Goal: Task Accomplishment & Management: Manage account settings

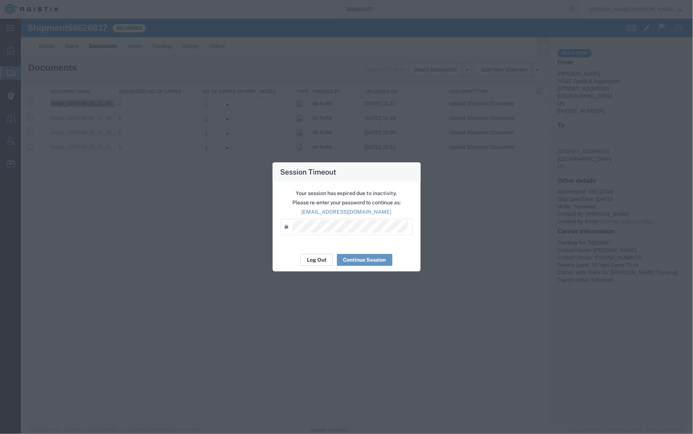
click at [312, 264] on button "Log Out" at bounding box center [317, 260] width 32 height 12
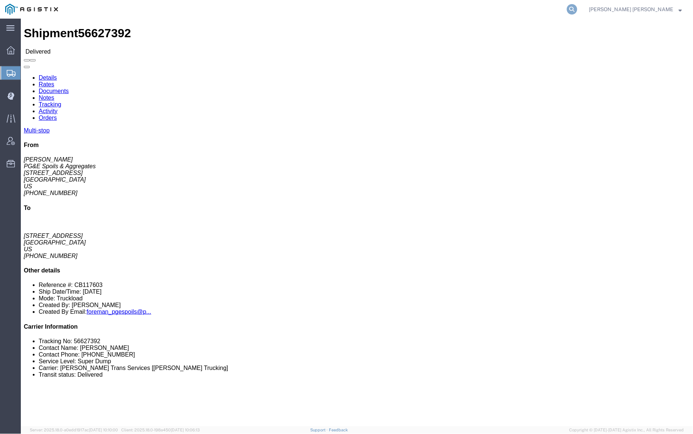
click at [577, 10] on icon at bounding box center [572, 9] width 10 height 10
click at [535, 13] on input "search" at bounding box center [454, 9] width 226 height 18
paste input "56627468"
click at [577, 9] on icon at bounding box center [572, 9] width 10 height 10
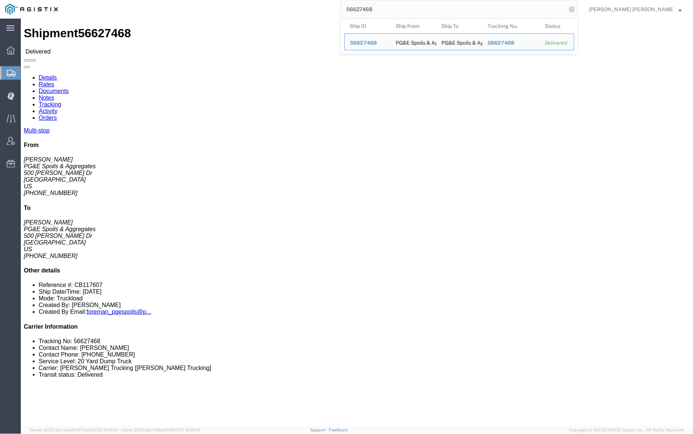
click link "Notes"
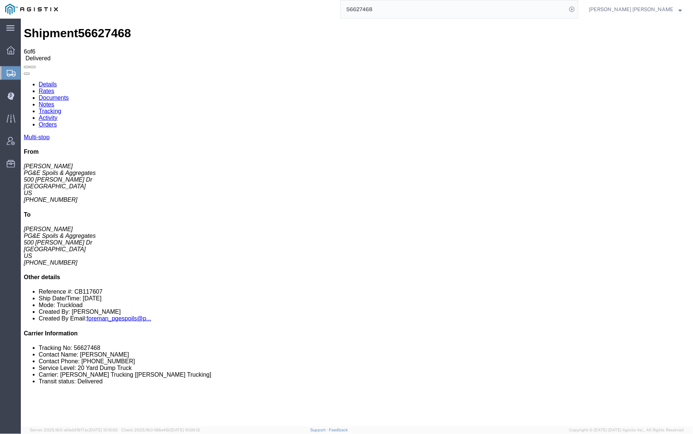
click at [68, 94] on link "Documents" at bounding box center [53, 97] width 30 height 6
click at [403, 13] on input "56627468" at bounding box center [454, 9] width 226 height 18
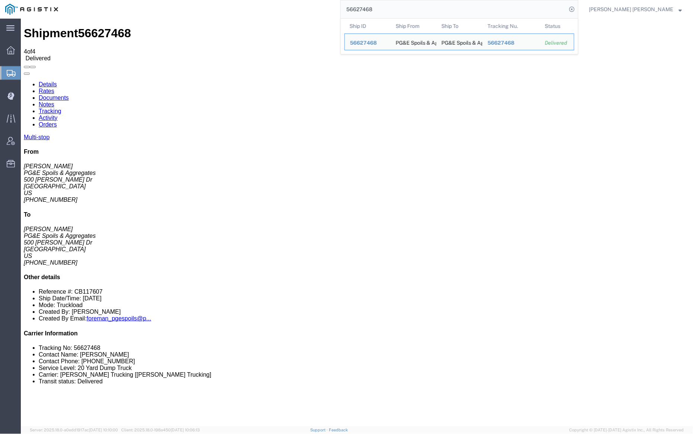
click at [403, 13] on input "56627468" at bounding box center [454, 9] width 226 height 18
paste input "70"
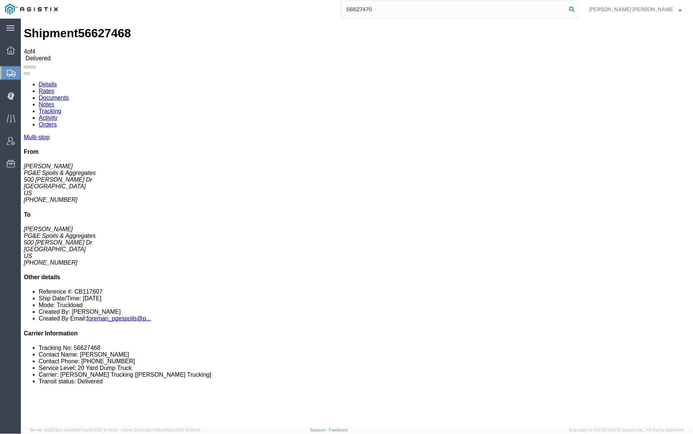
click at [577, 8] on icon at bounding box center [572, 9] width 10 height 10
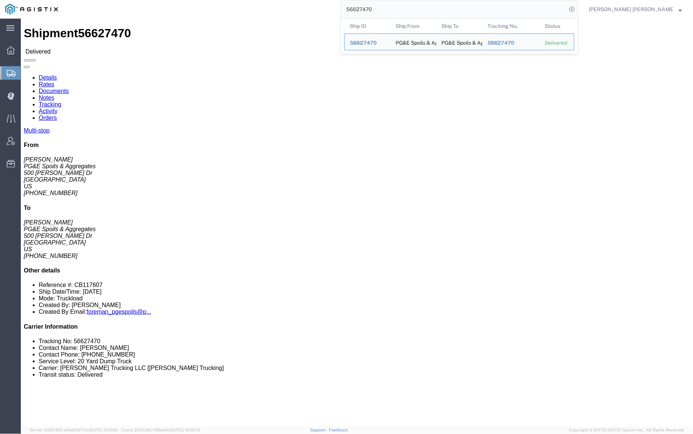
click link "Documents"
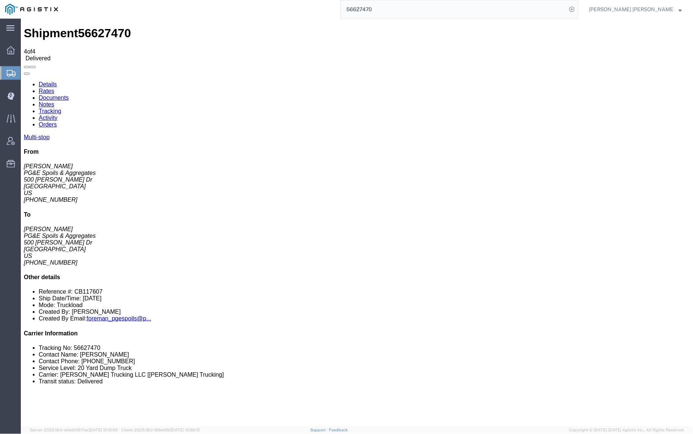
click at [404, 13] on input "56627470" at bounding box center [454, 9] width 226 height 18
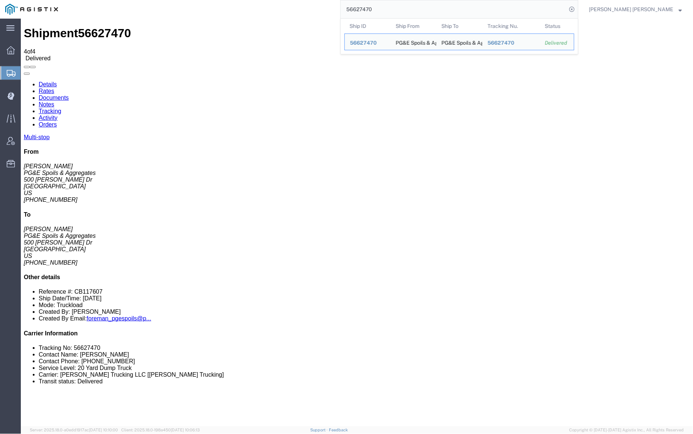
click at [404, 13] on input "56627470" at bounding box center [454, 9] width 226 height 18
paste input "4"
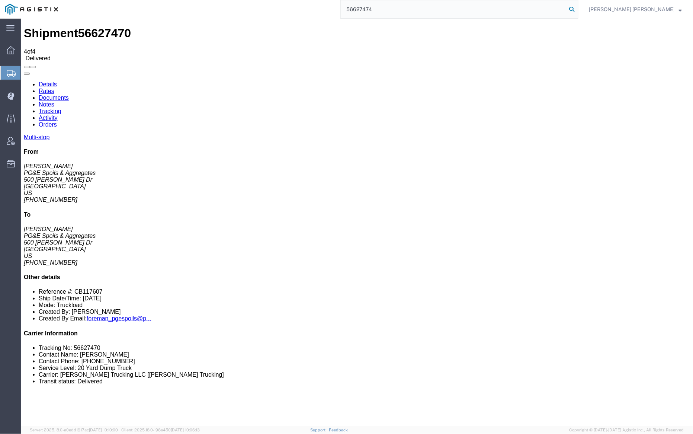
click at [577, 7] on icon at bounding box center [572, 9] width 10 height 10
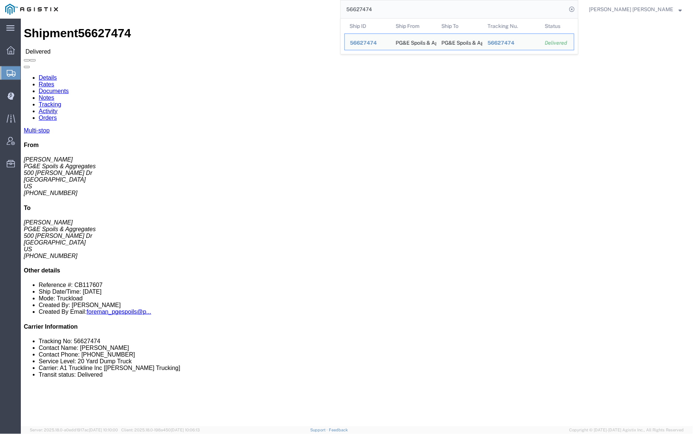
click link "Notes"
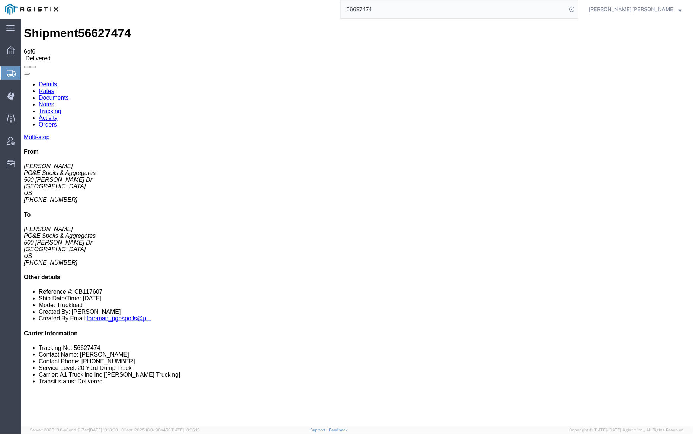
click at [68, 94] on link "Documents" at bounding box center [53, 97] width 30 height 6
click at [404, 11] on input "56627474" at bounding box center [454, 9] width 226 height 18
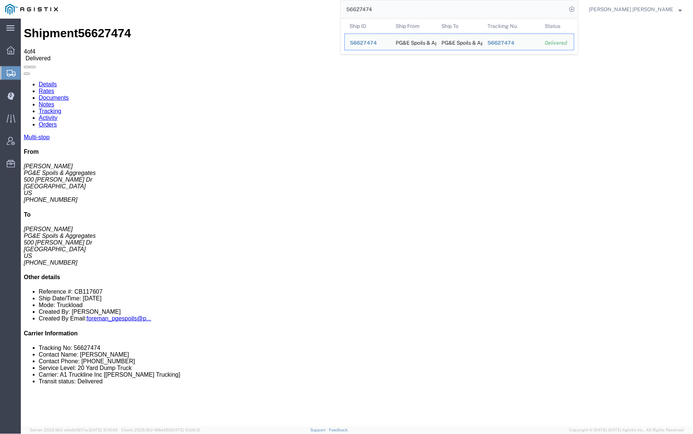
click at [404, 11] on input "56627474" at bounding box center [454, 9] width 226 height 18
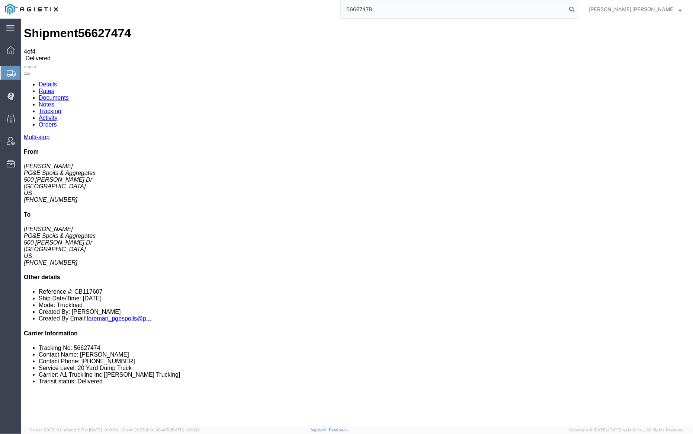
click at [577, 10] on icon at bounding box center [572, 9] width 10 height 10
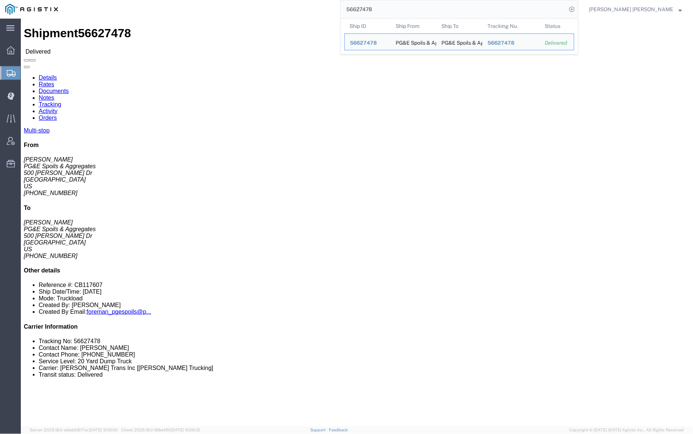
click link "Notes"
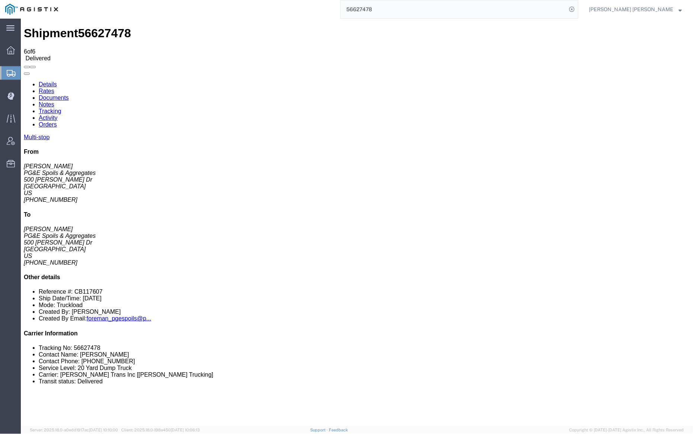
click at [68, 94] on link "Documents" at bounding box center [53, 97] width 30 height 6
click at [388, 12] on input "56627478" at bounding box center [454, 9] width 226 height 18
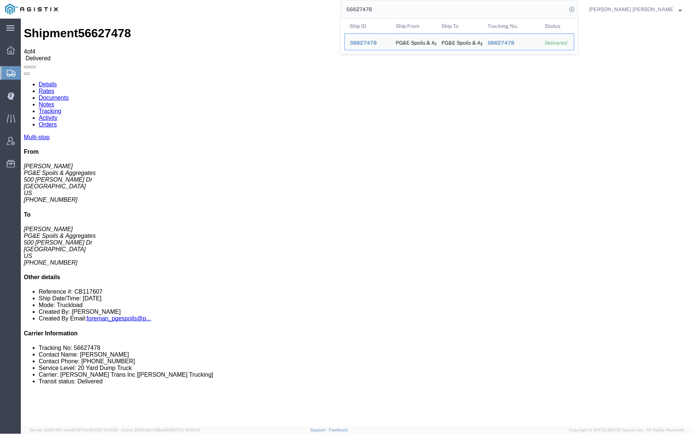
click at [388, 12] on input "56627478" at bounding box center [454, 9] width 226 height 18
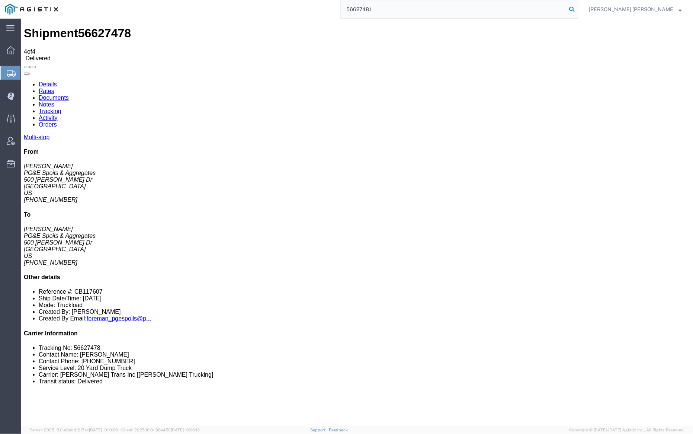
click at [577, 8] on icon at bounding box center [572, 9] width 10 height 10
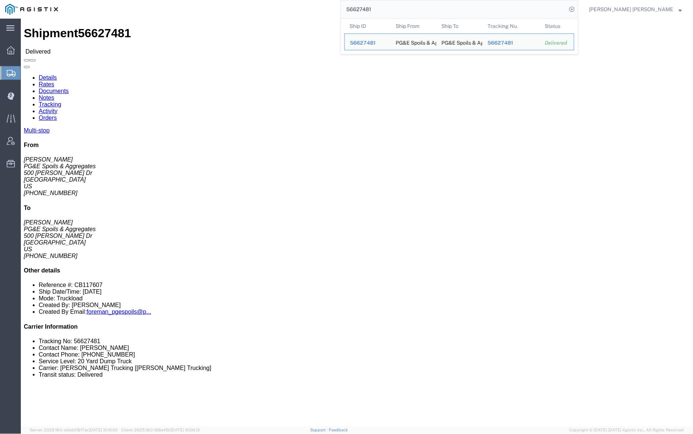
click link "Documents"
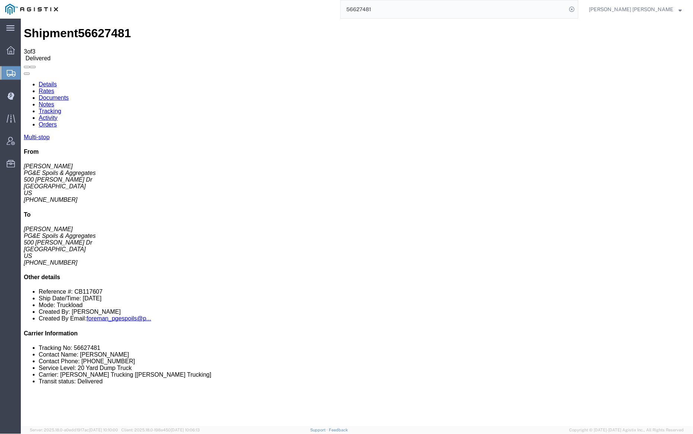
click at [407, 11] on input "56627481" at bounding box center [454, 9] width 226 height 18
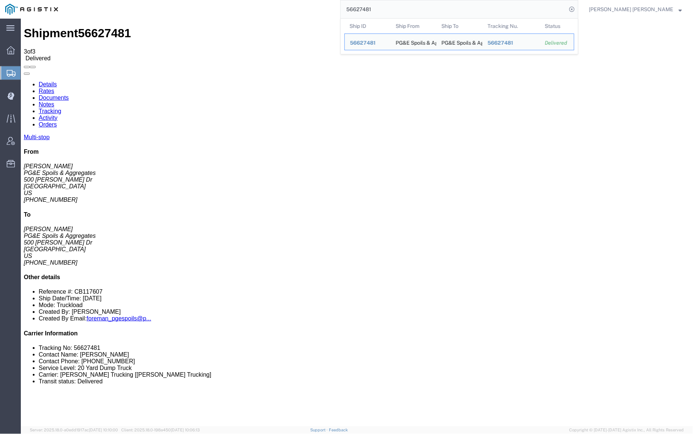
click at [407, 11] on input "56627481" at bounding box center [454, 9] width 226 height 18
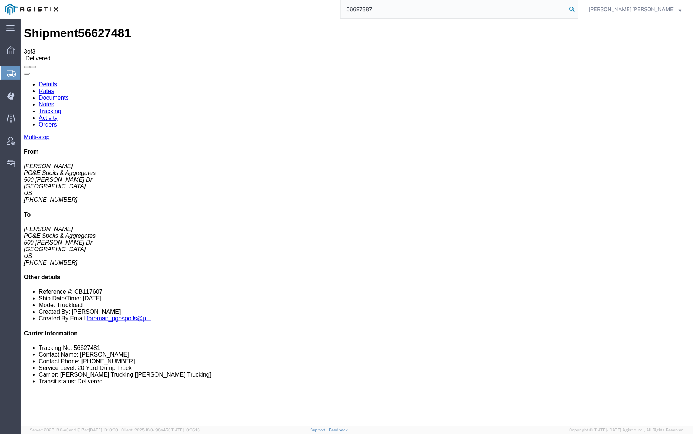
click at [577, 8] on icon at bounding box center [572, 9] width 10 height 10
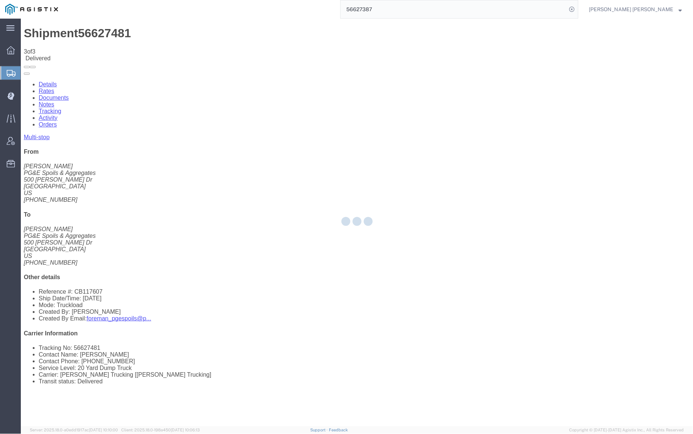
click at [244, 32] on div at bounding box center [357, 222] width 672 height 407
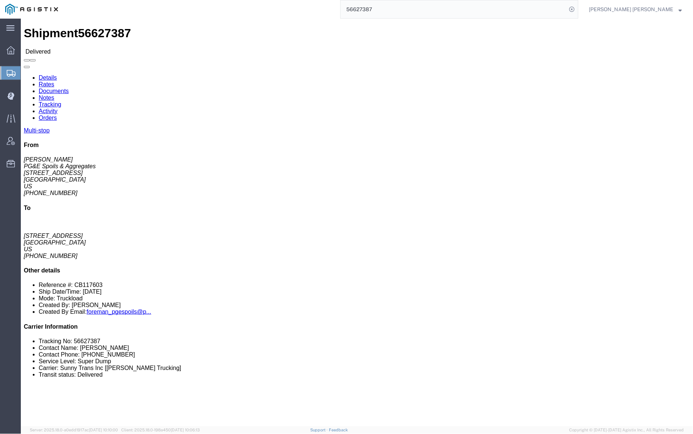
click link "Documents"
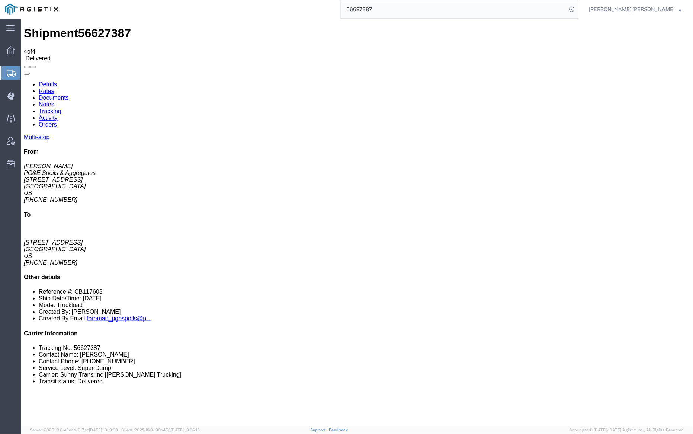
click at [396, 11] on input "56627387" at bounding box center [454, 9] width 226 height 18
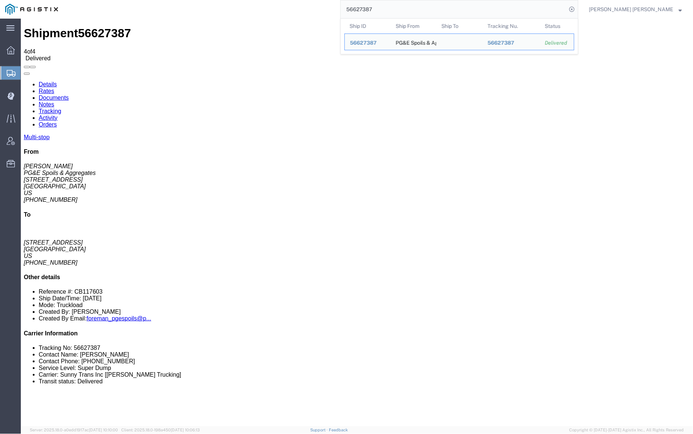
click at [396, 11] on input "56627387" at bounding box center [454, 9] width 226 height 18
paste input "92"
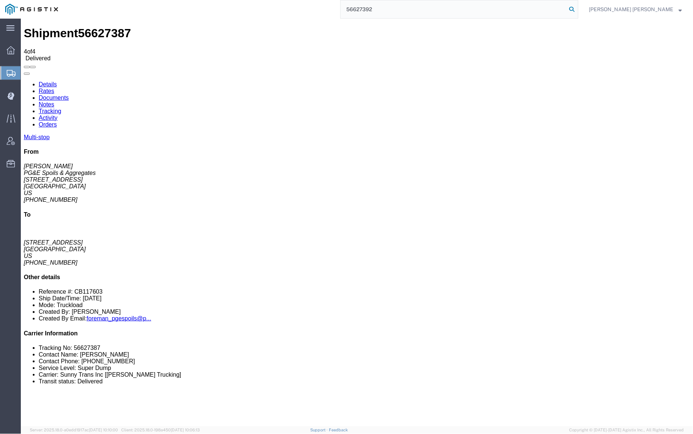
click at [577, 7] on icon at bounding box center [572, 9] width 10 height 10
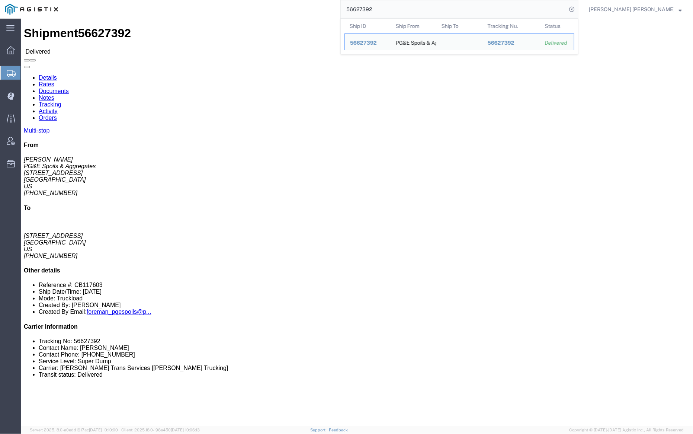
click link "Documents"
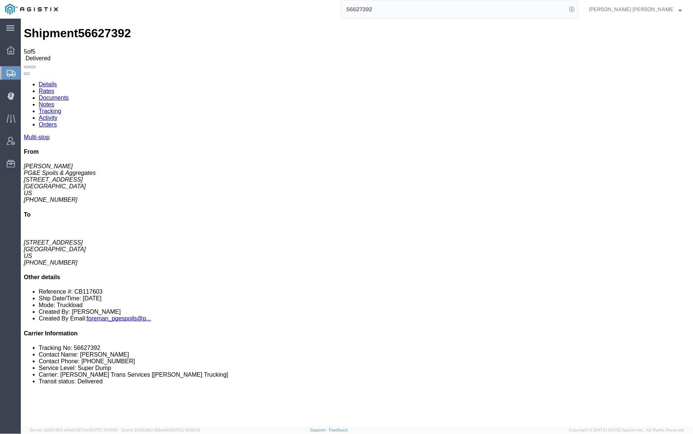
click at [397, 8] on input "56627392" at bounding box center [454, 9] width 226 height 18
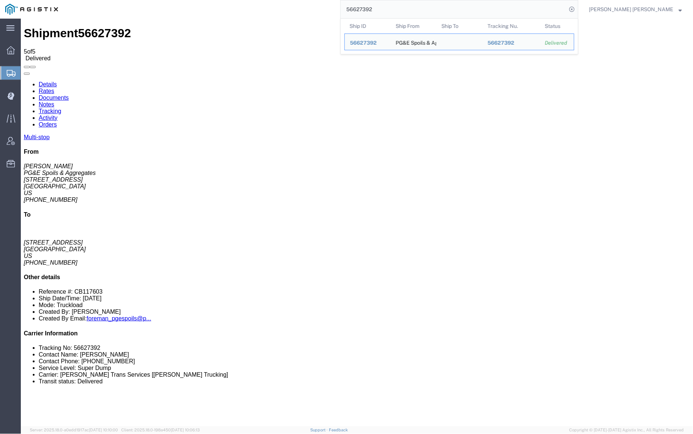
click at [397, 8] on input "56627392" at bounding box center [454, 9] width 226 height 18
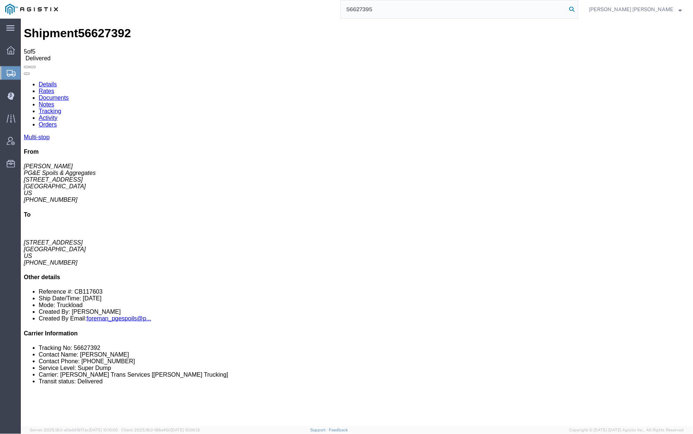
click at [577, 9] on icon at bounding box center [572, 9] width 10 height 10
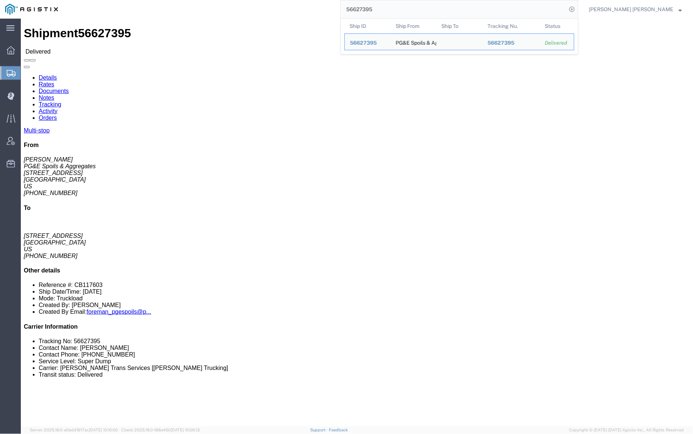
click link "Documents"
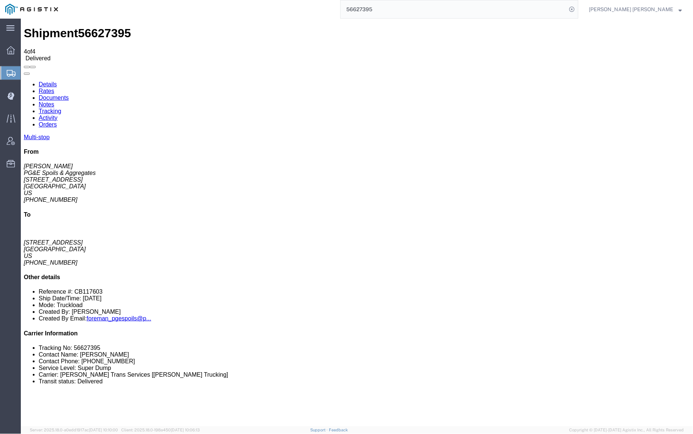
click at [395, 6] on input "56627395" at bounding box center [454, 9] width 226 height 18
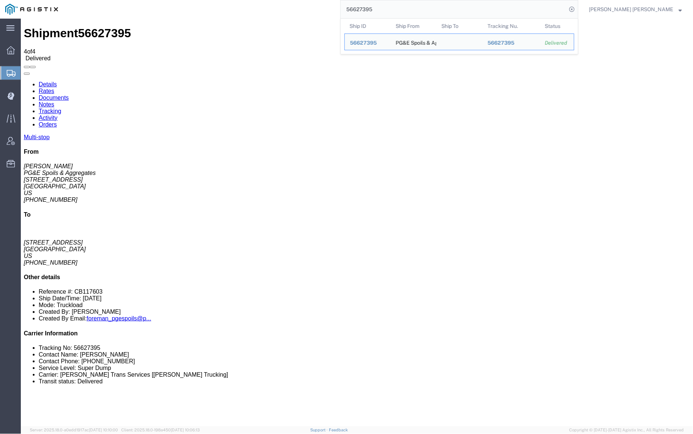
paste input "410"
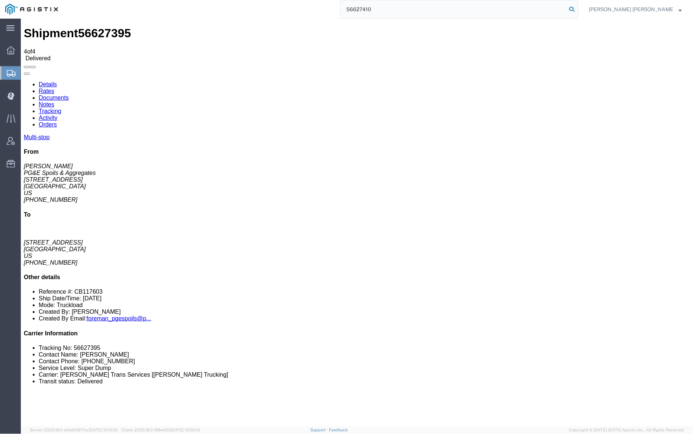
click at [577, 10] on icon at bounding box center [572, 9] width 10 height 10
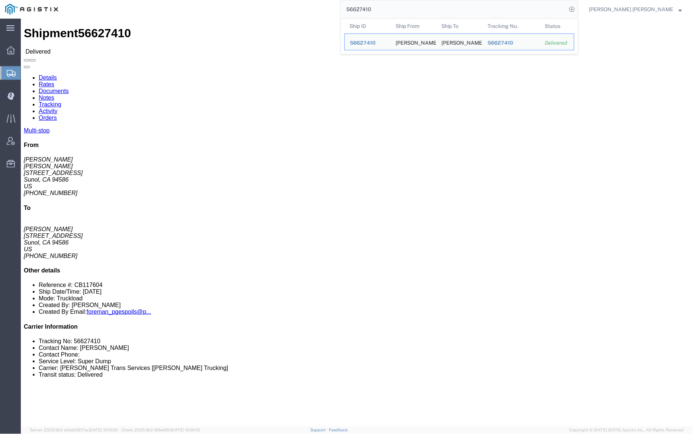
click link "Documents"
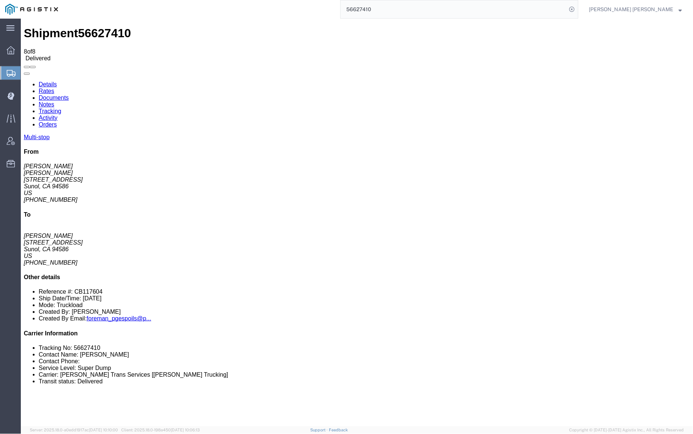
click at [398, 11] on input "56627410" at bounding box center [454, 9] width 226 height 18
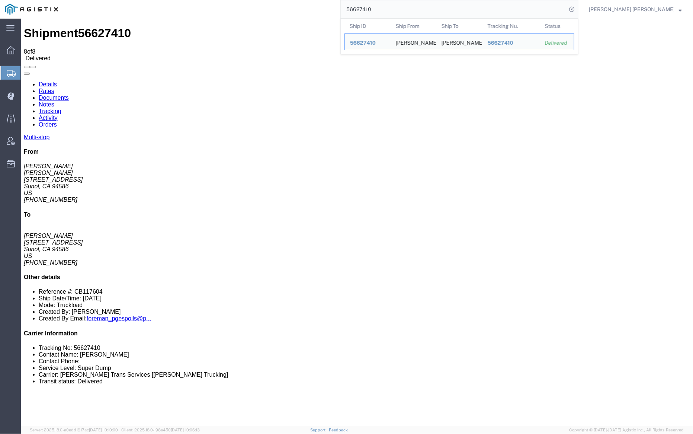
click at [398, 11] on input "56627410" at bounding box center [454, 9] width 226 height 18
paste input "2"
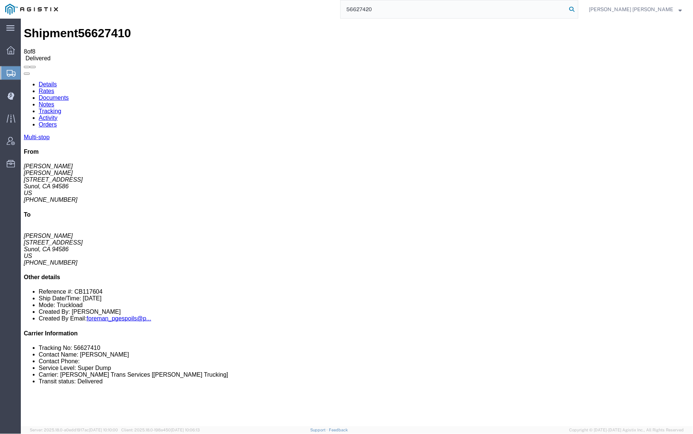
click at [577, 9] on icon at bounding box center [572, 9] width 10 height 10
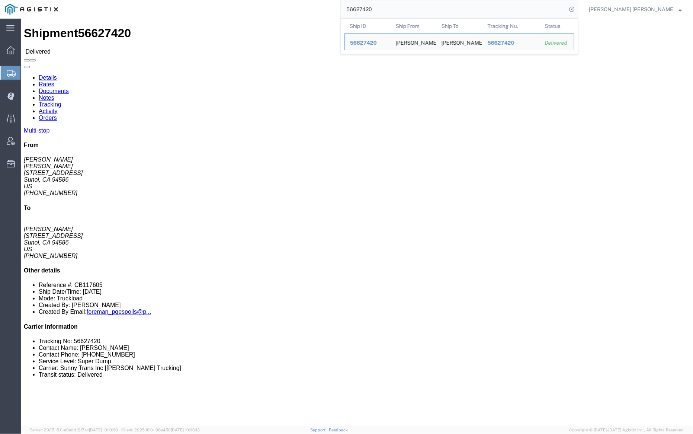
click link "Documents"
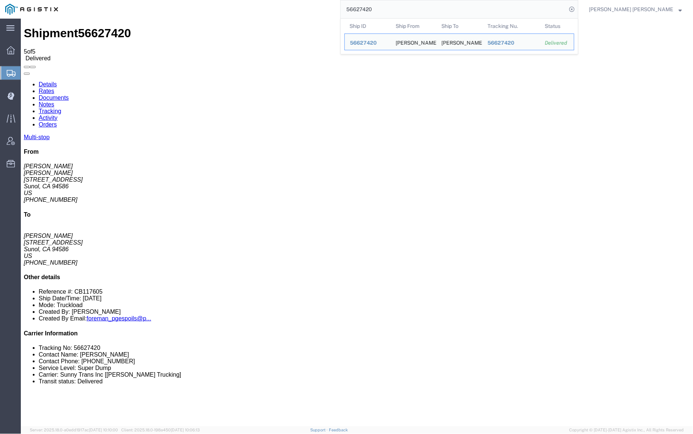
click at [401, 13] on input "56627420" at bounding box center [454, 9] width 226 height 18
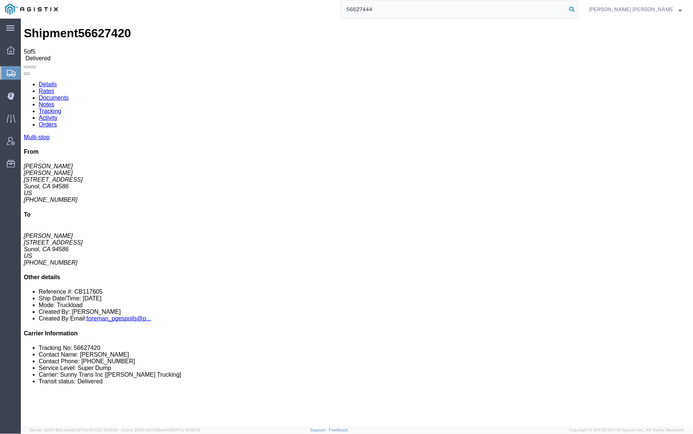
click at [577, 8] on icon at bounding box center [572, 9] width 10 height 10
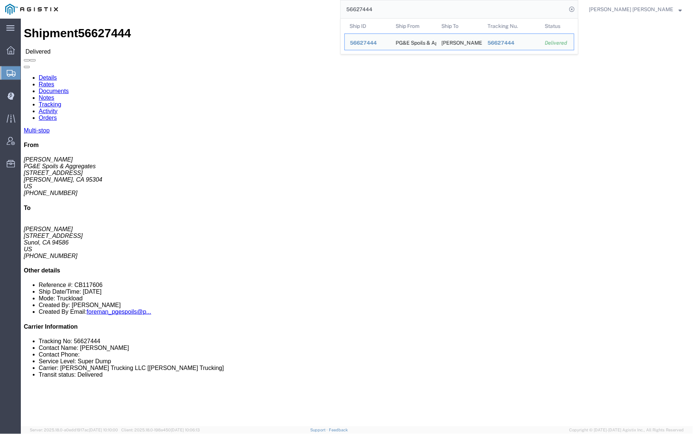
click link "Documents"
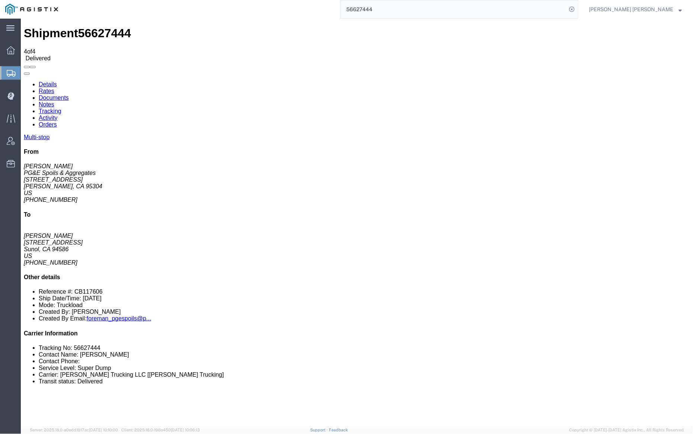
click at [405, 9] on input "56627444" at bounding box center [454, 9] width 226 height 18
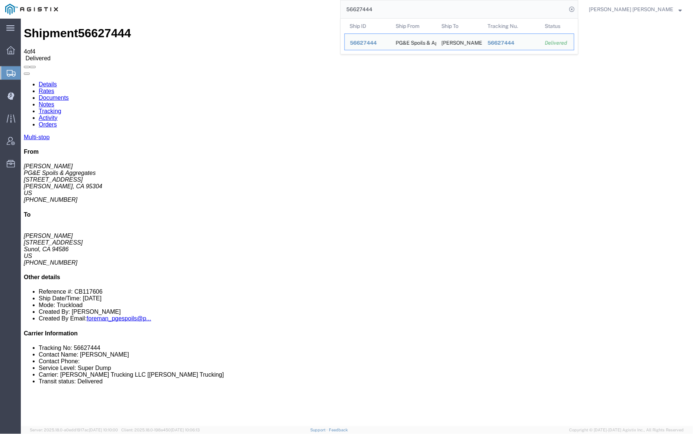
click at [405, 9] on input "56627444" at bounding box center [454, 9] width 226 height 18
paste input "36909"
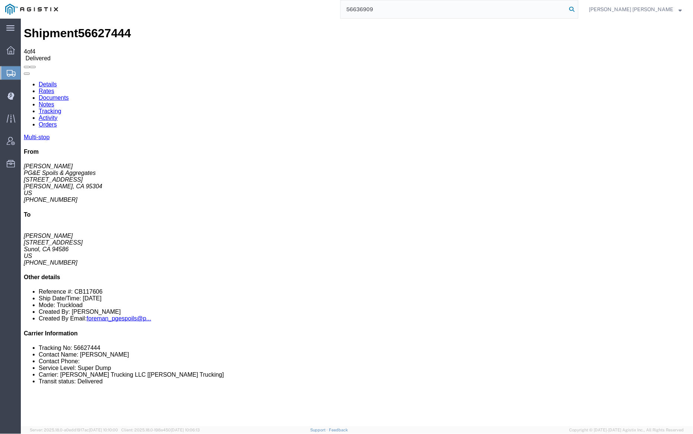
click at [577, 9] on icon at bounding box center [572, 9] width 10 height 10
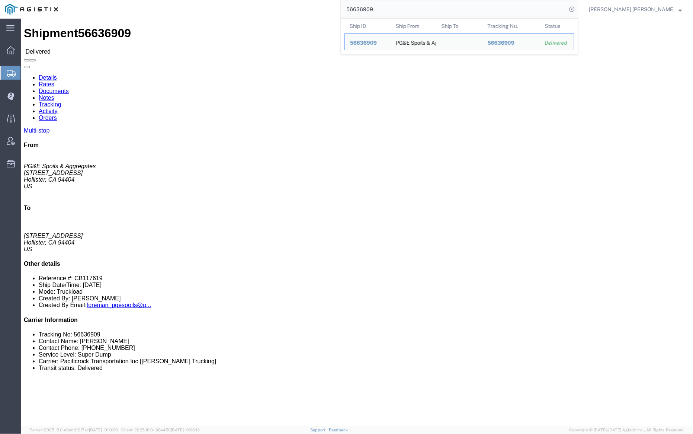
click link "Documents"
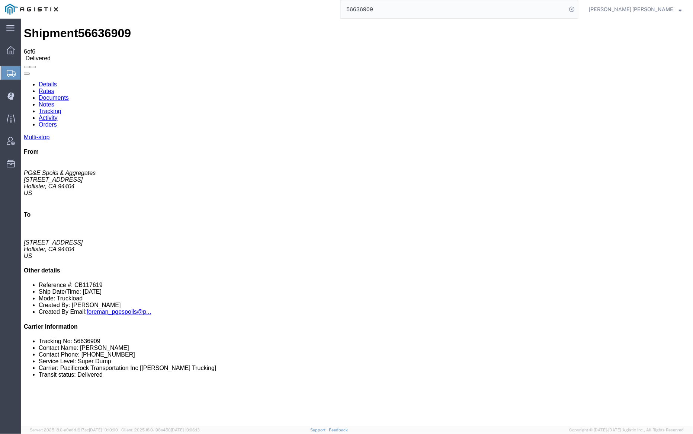
click at [402, 7] on input "56636909" at bounding box center [454, 9] width 226 height 18
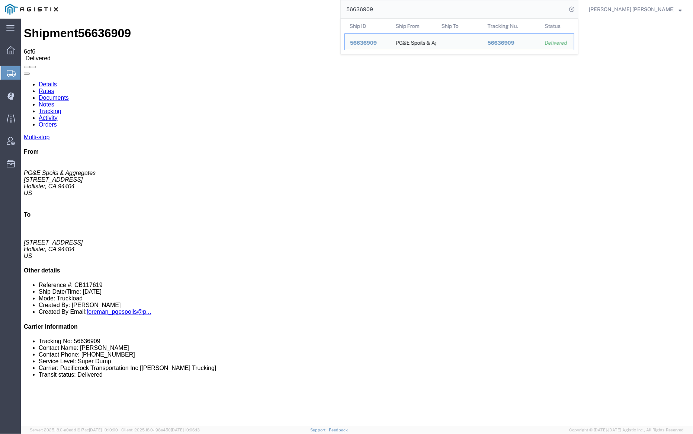
click at [402, 7] on input "56636909" at bounding box center [454, 9] width 226 height 18
paste input "12"
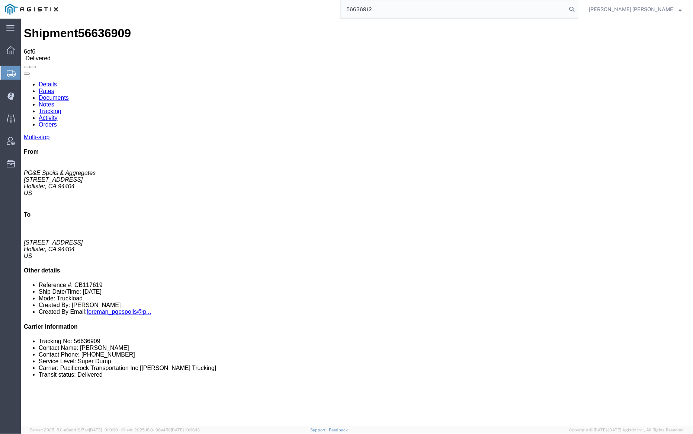
drag, startPoint x: 613, startPoint y: 9, endPoint x: 551, endPoint y: 9, distance: 62.5
click at [577, 9] on icon at bounding box center [572, 9] width 10 height 10
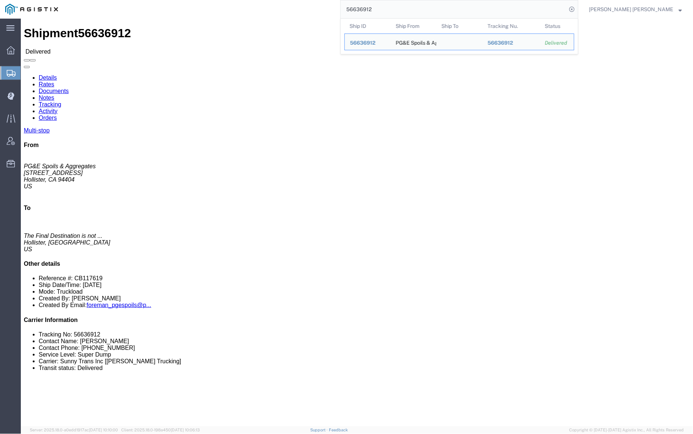
click link "Documents"
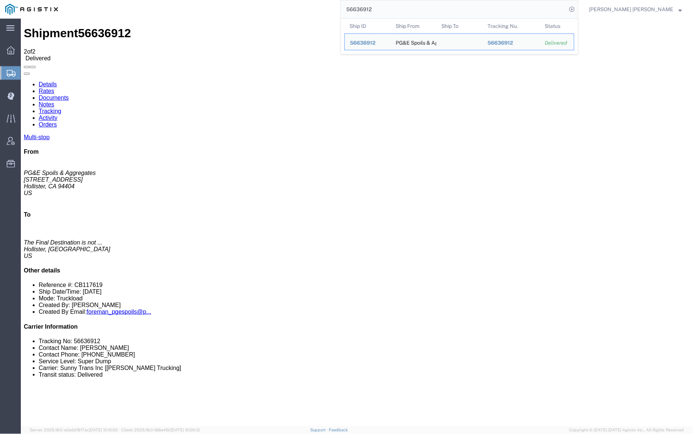
click at [399, 7] on input "56636912" at bounding box center [454, 9] width 226 height 18
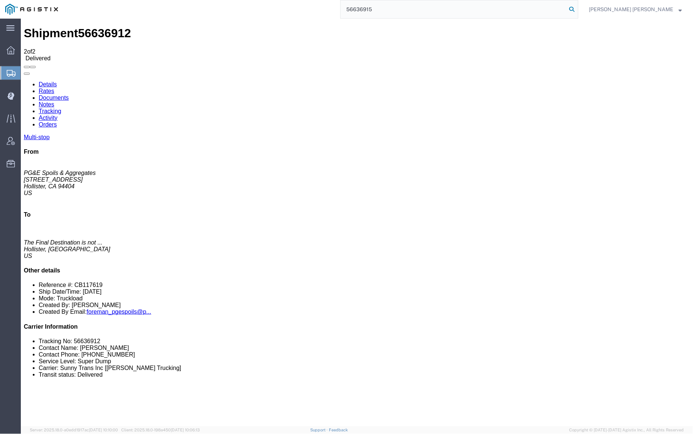
click at [577, 9] on icon at bounding box center [572, 9] width 10 height 10
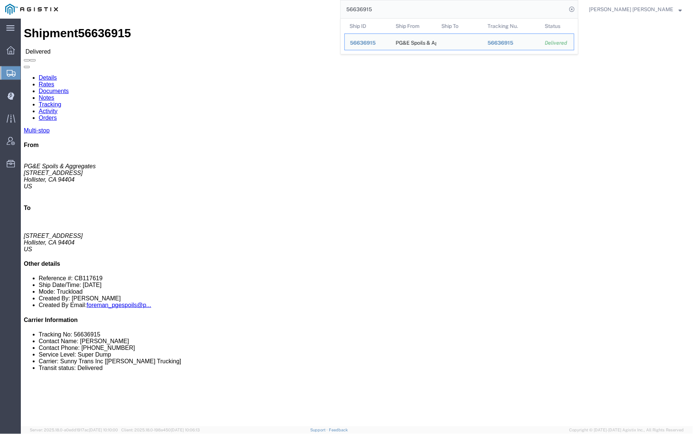
click link "Documents"
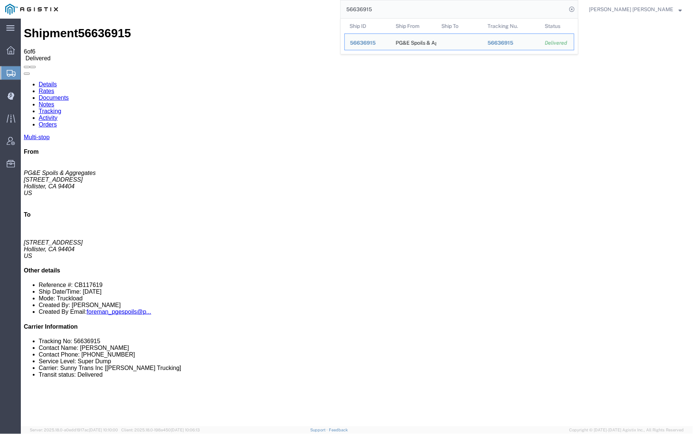
click at [401, 11] on input "56636915" at bounding box center [454, 9] width 226 height 18
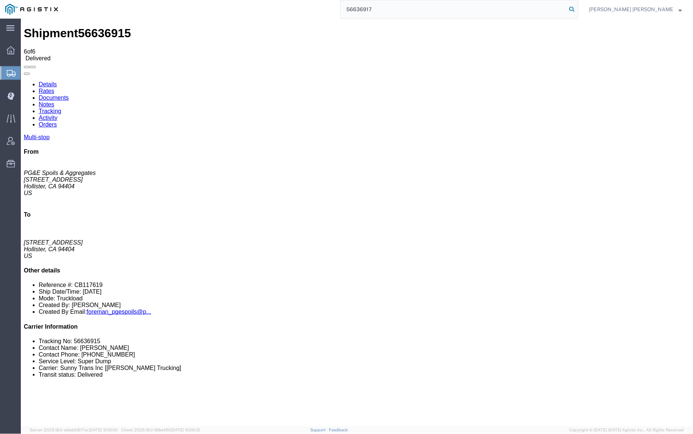
click at [577, 9] on icon at bounding box center [572, 9] width 10 height 10
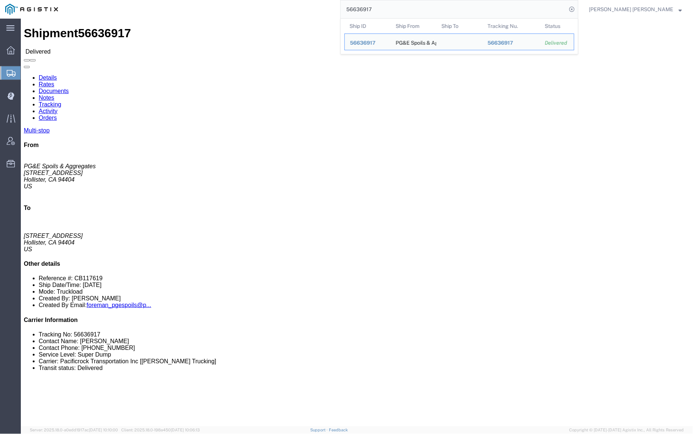
click link "Documents"
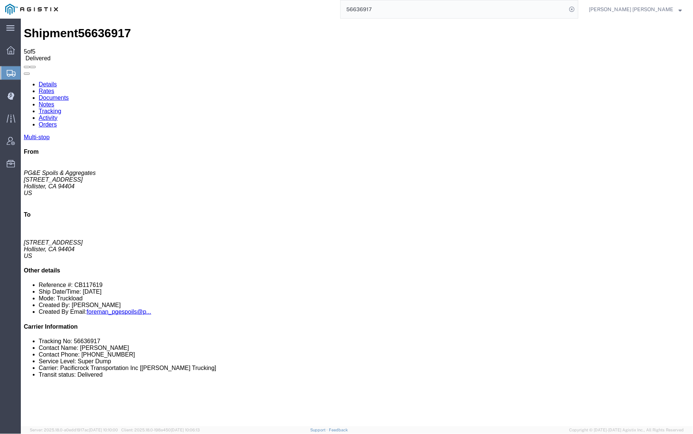
click at [405, 9] on input "56636917" at bounding box center [454, 9] width 226 height 18
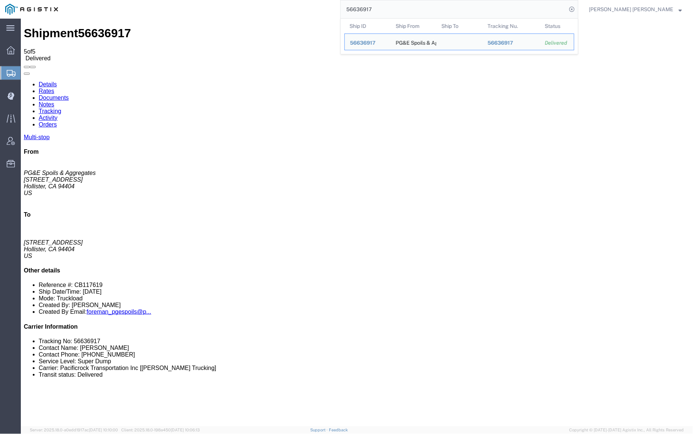
click at [405, 9] on input "56636917" at bounding box center [454, 9] width 226 height 18
paste input "20"
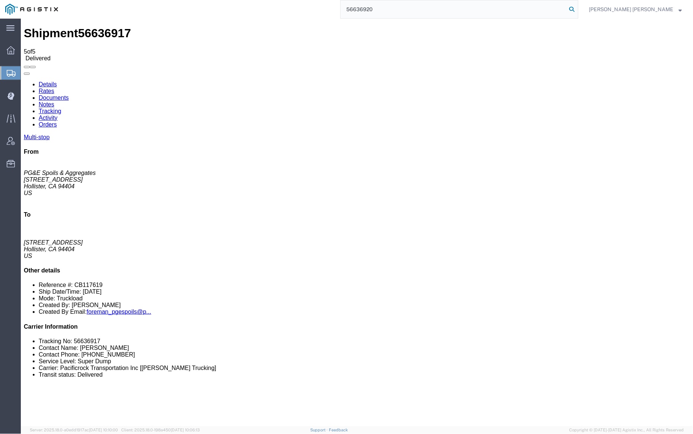
click at [577, 9] on icon at bounding box center [572, 9] width 10 height 10
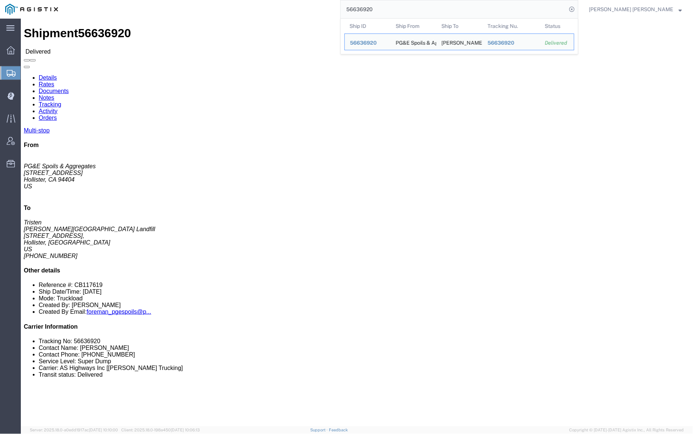
click link "Documents"
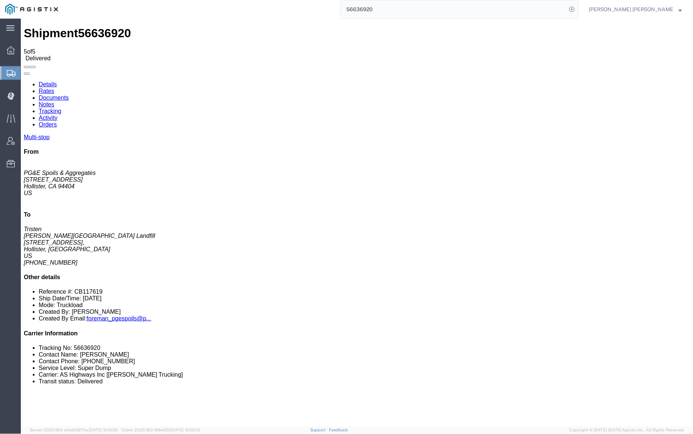
click at [54, 101] on link "Notes" at bounding box center [46, 104] width 16 height 6
click at [406, 10] on input "56636920" at bounding box center [454, 9] width 226 height 18
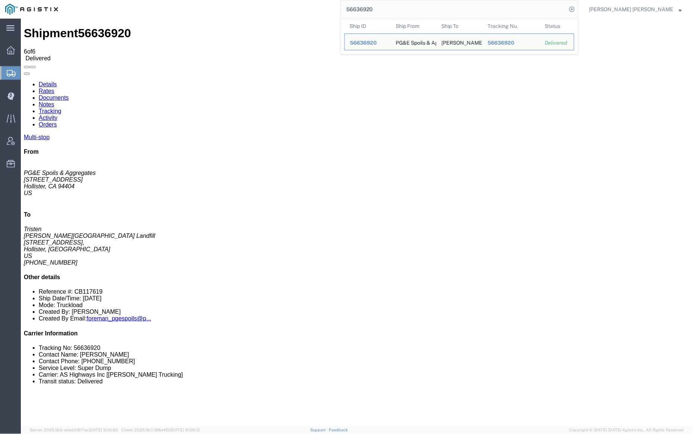
click at [406, 10] on input "56636920" at bounding box center [454, 9] width 226 height 18
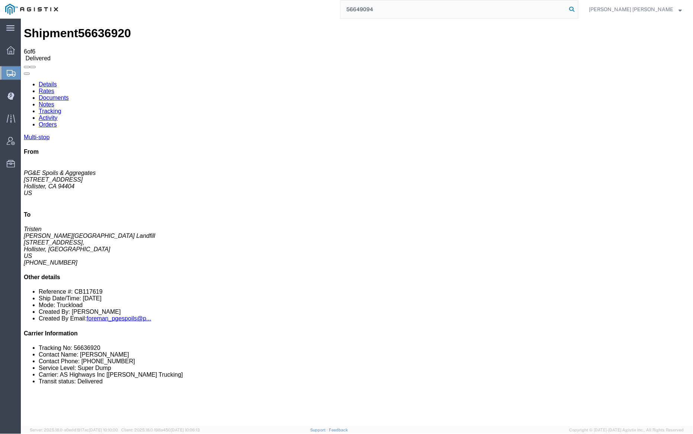
click at [577, 8] on icon at bounding box center [572, 9] width 10 height 10
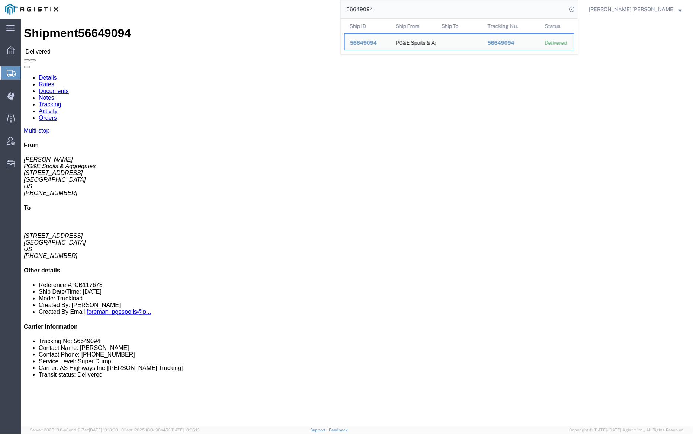
click link "Documents"
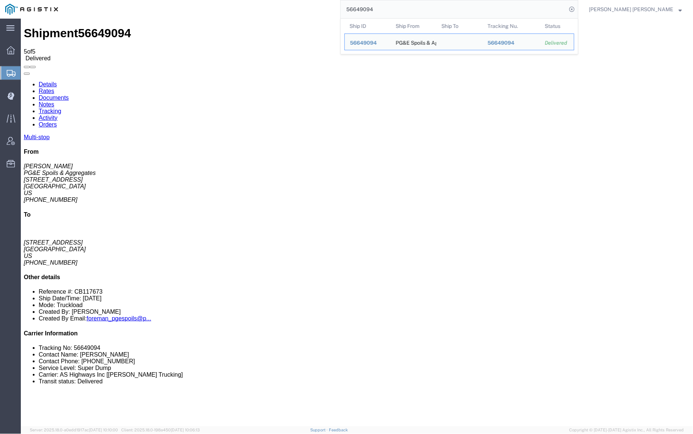
click at [408, 4] on input "56649094" at bounding box center [454, 9] width 226 height 18
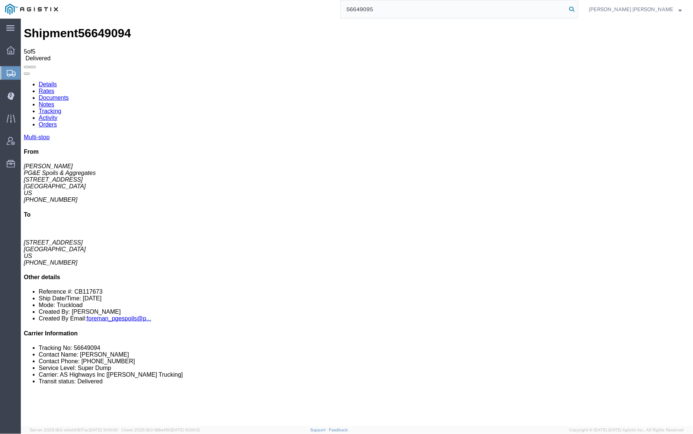
click at [577, 8] on icon at bounding box center [572, 9] width 10 height 10
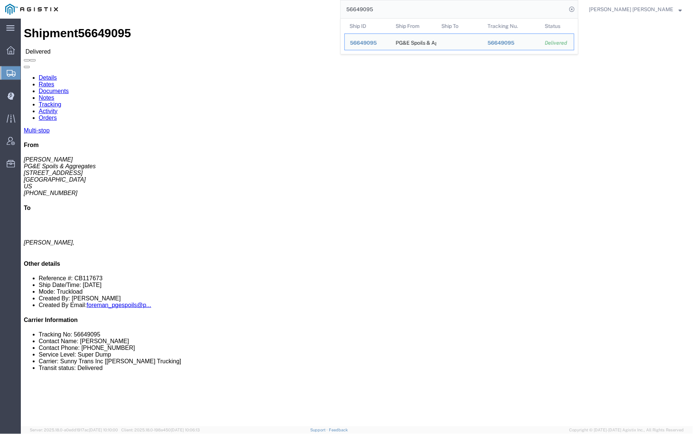
click link "Documents"
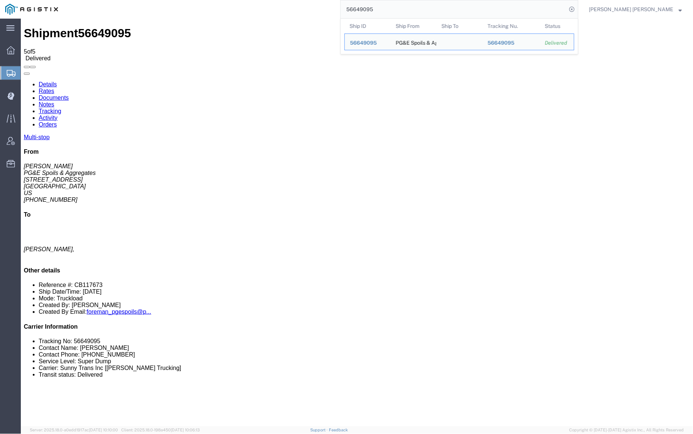
click at [398, 4] on input "56649095" at bounding box center [454, 9] width 226 height 18
click at [398, 5] on input "56649095" at bounding box center [454, 9] width 226 height 18
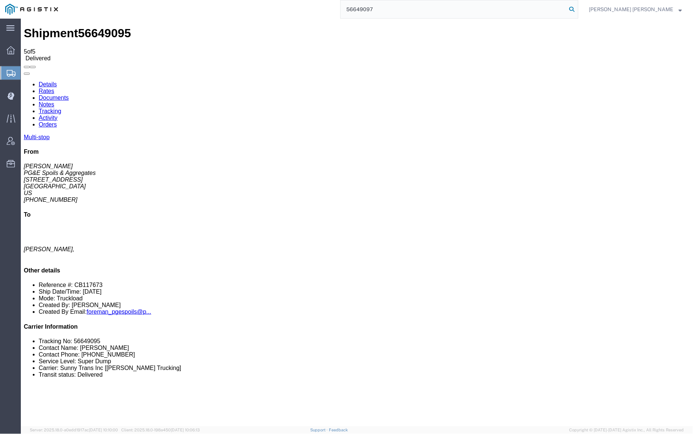
click at [577, 9] on icon at bounding box center [572, 9] width 10 height 10
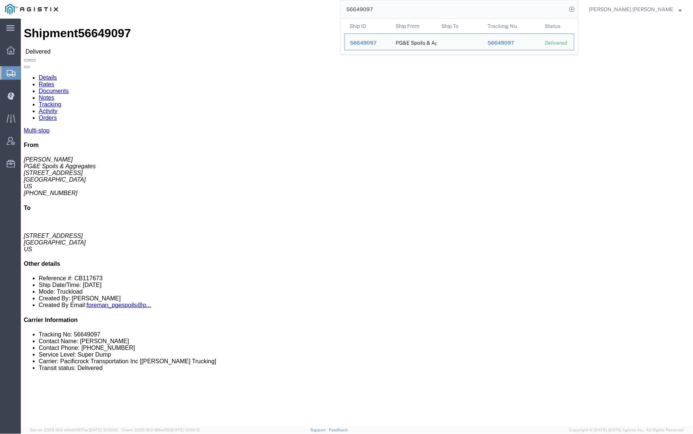
click link "Documents"
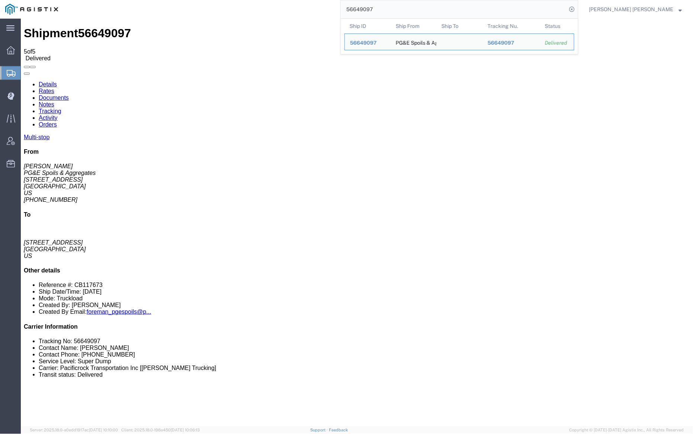
click at [400, 7] on input "56649097" at bounding box center [454, 9] width 226 height 18
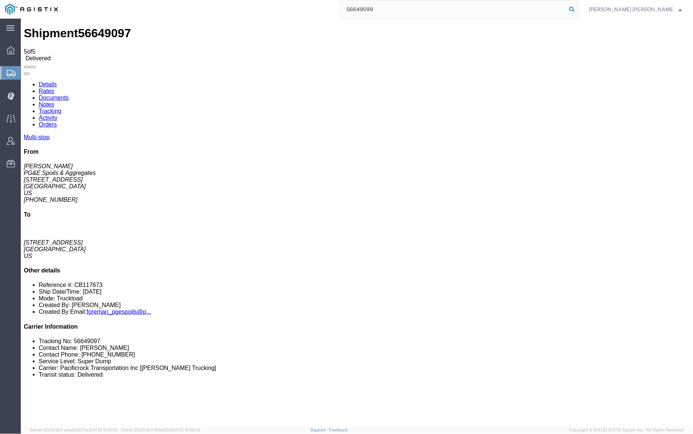
click at [577, 8] on icon at bounding box center [572, 9] width 10 height 10
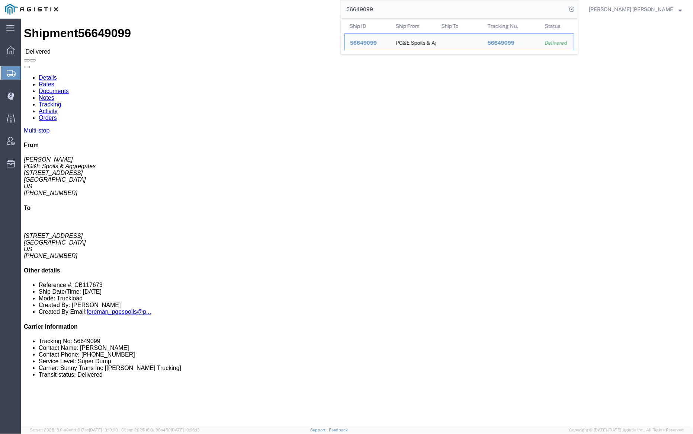
click link "Documents"
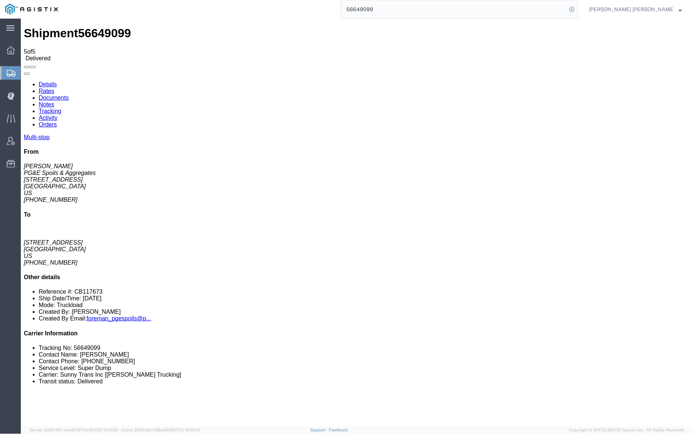
click at [404, 13] on input "56649099" at bounding box center [454, 9] width 226 height 18
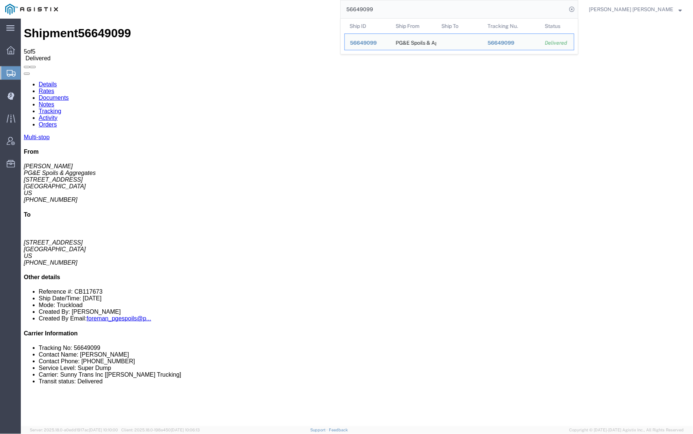
click at [404, 13] on input "56649099" at bounding box center [454, 9] width 226 height 18
paste input "101"
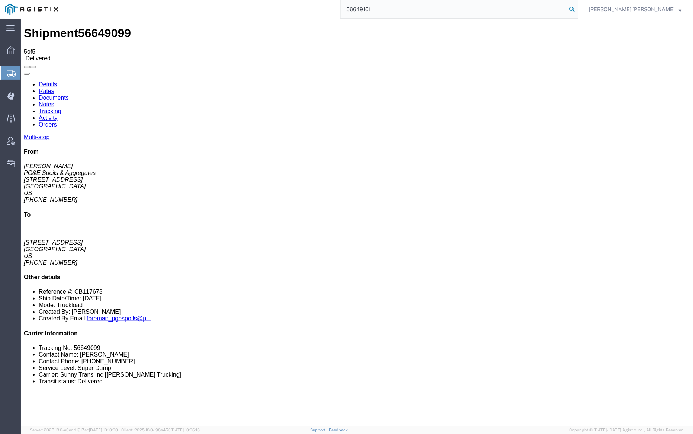
click at [577, 7] on icon at bounding box center [572, 9] width 10 height 10
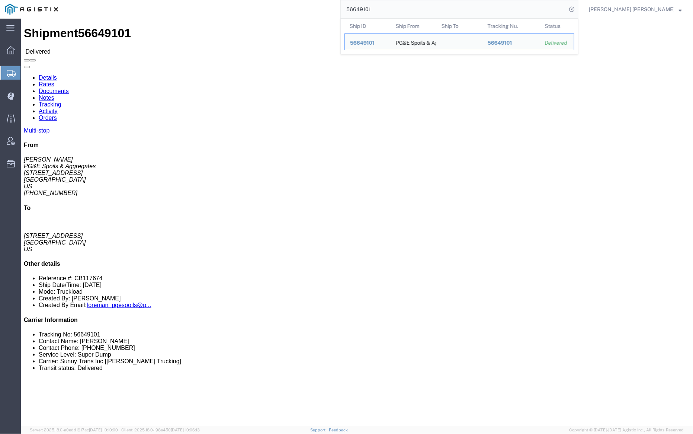
click link "Documents"
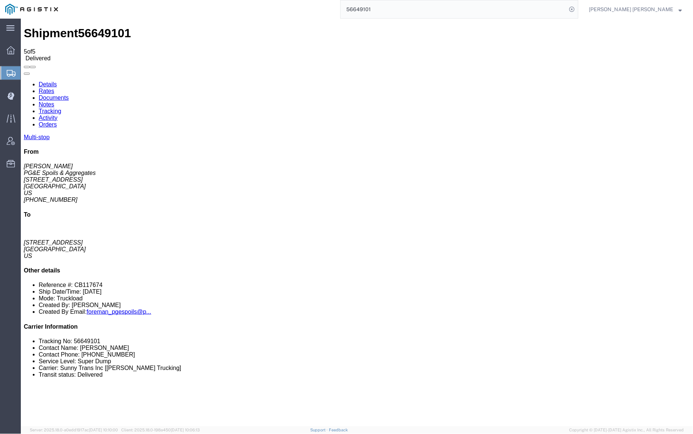
click at [402, 10] on input "56649101" at bounding box center [454, 9] width 226 height 18
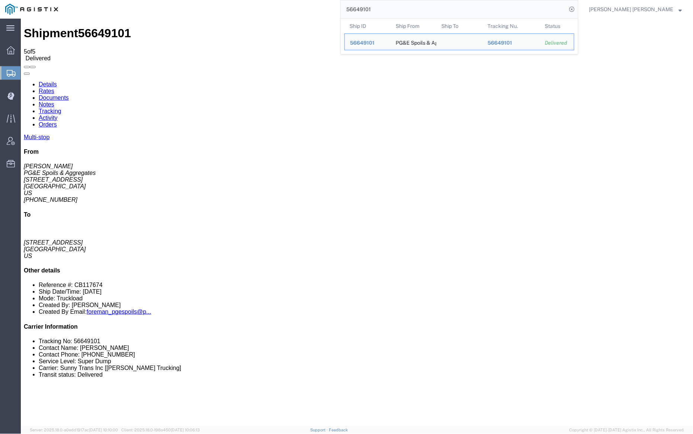
click at [402, 10] on input "56649101" at bounding box center [454, 9] width 226 height 18
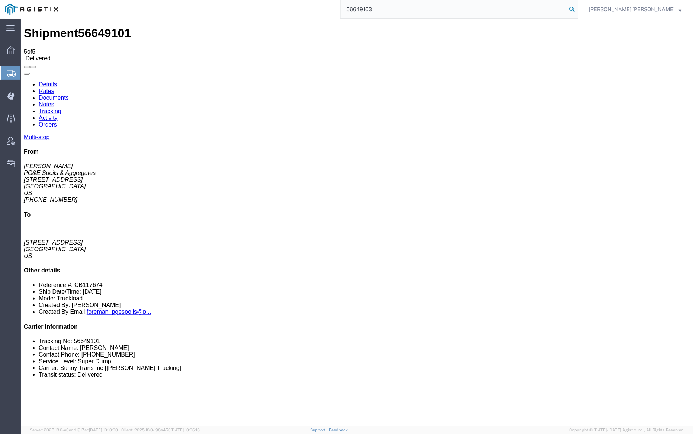
click at [577, 7] on icon at bounding box center [572, 9] width 10 height 10
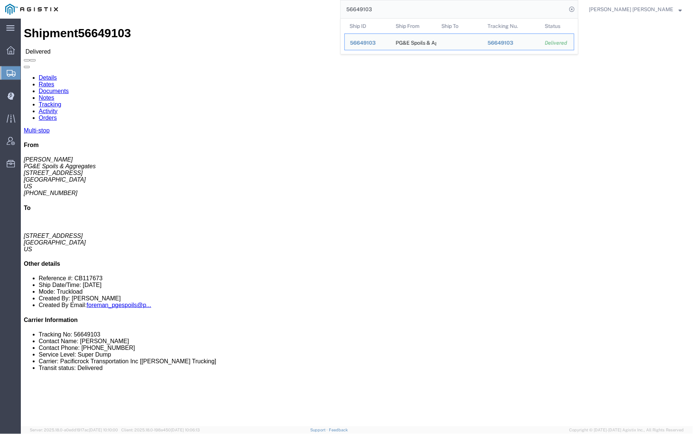
click link "Documents"
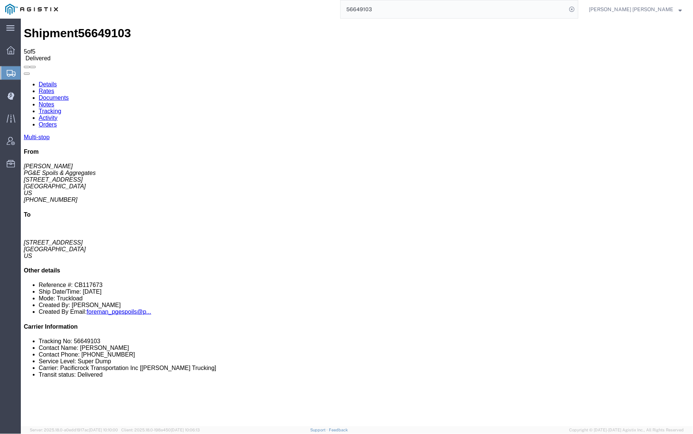
click at [407, 9] on input "56649103" at bounding box center [454, 9] width 226 height 18
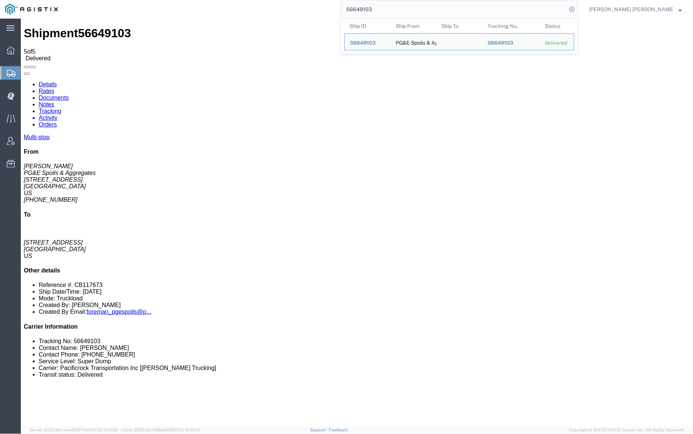
click at [407, 9] on input "56649103" at bounding box center [454, 9] width 226 height 18
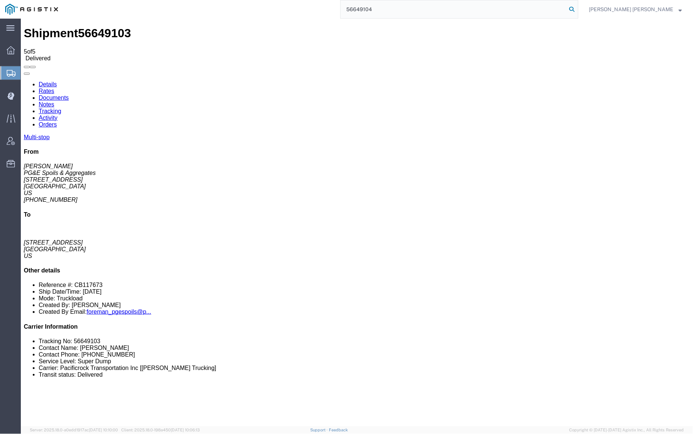
click at [577, 8] on icon at bounding box center [572, 9] width 10 height 10
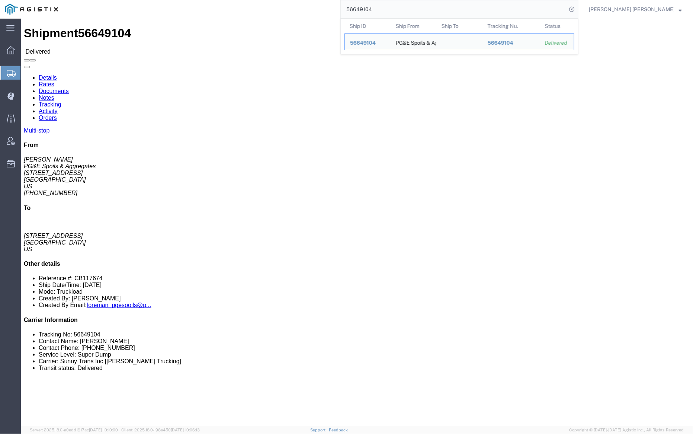
click link "Documents"
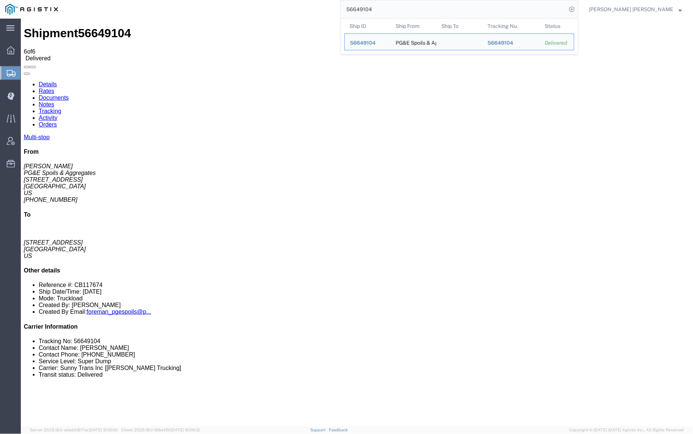
click at [400, 4] on input "56649104" at bounding box center [454, 9] width 226 height 18
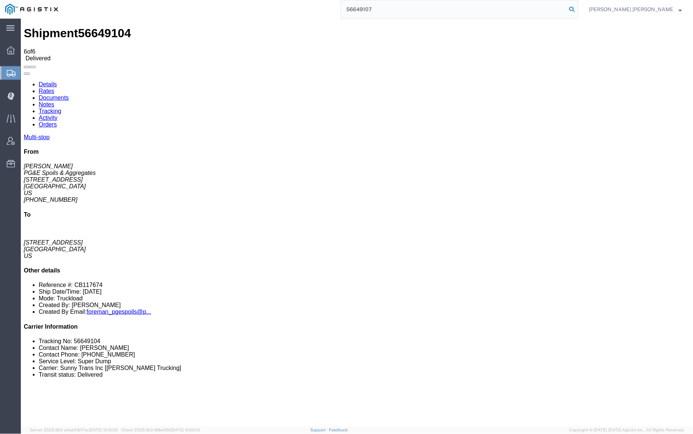
click at [577, 9] on icon at bounding box center [572, 9] width 10 height 10
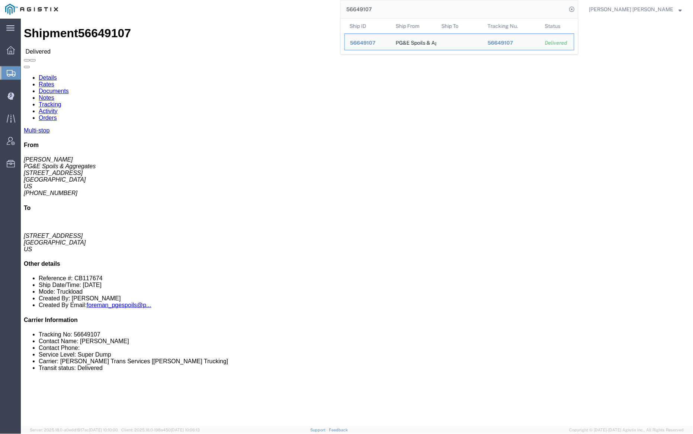
click link "Documents"
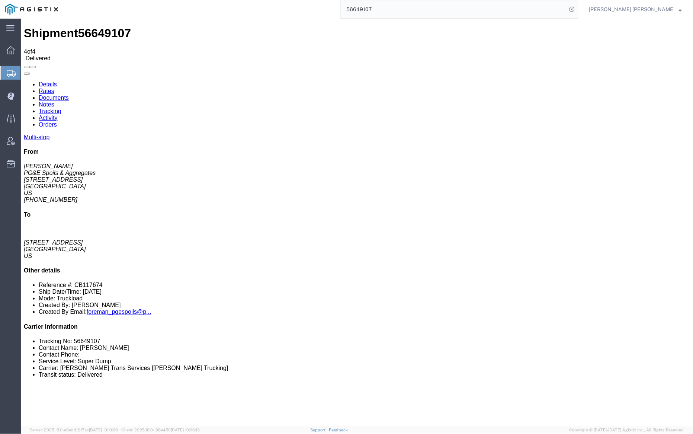
click at [54, 101] on link "Notes" at bounding box center [46, 104] width 16 height 6
click at [400, 12] on input "56649107" at bounding box center [454, 9] width 226 height 18
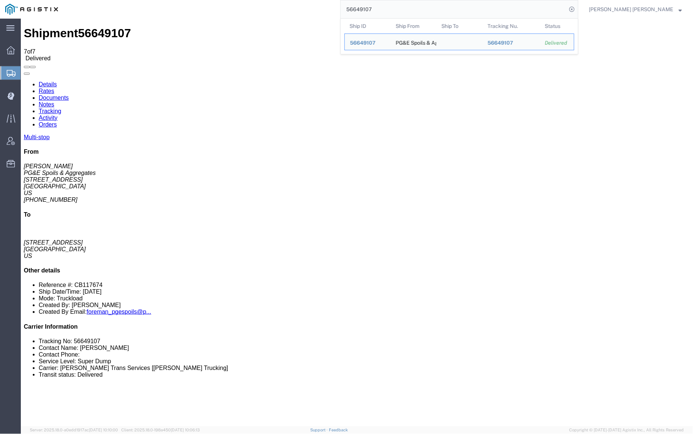
click at [400, 12] on input "56649107" at bounding box center [454, 9] width 226 height 18
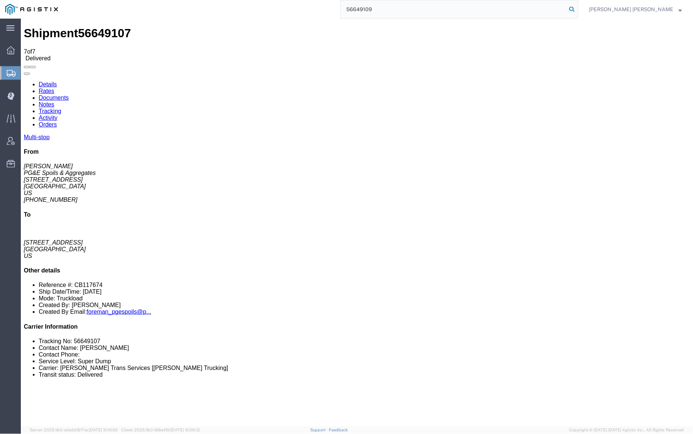
click at [577, 7] on icon at bounding box center [572, 9] width 10 height 10
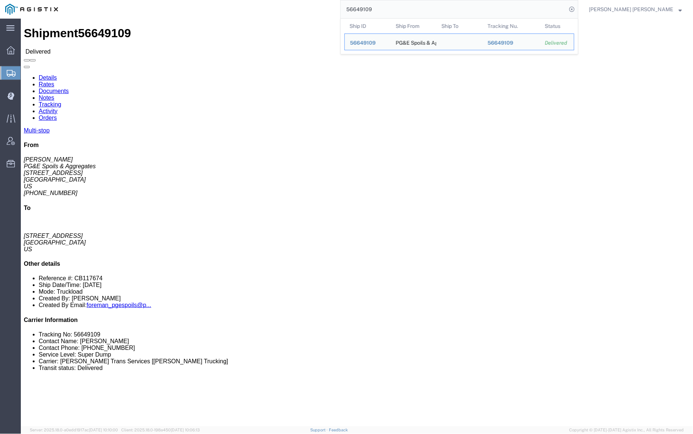
click link "Documents"
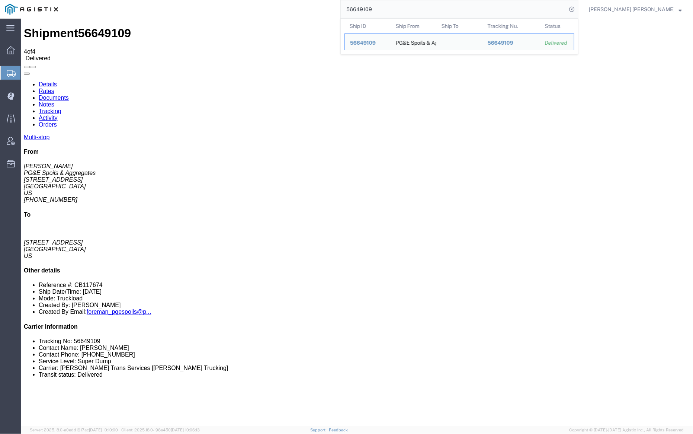
click at [398, 7] on input "56649109" at bounding box center [454, 9] width 226 height 18
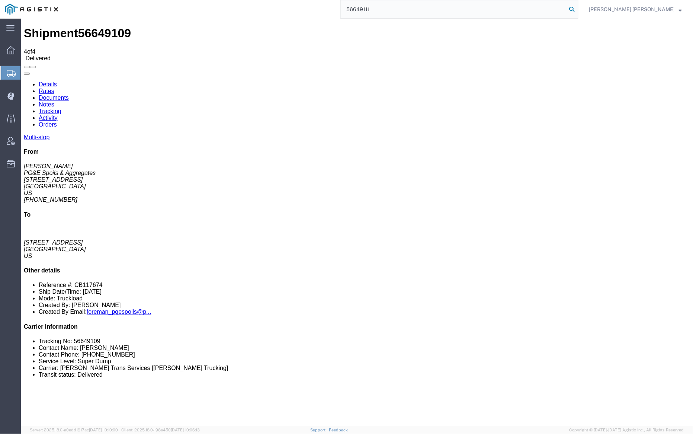
click at [577, 9] on icon at bounding box center [572, 9] width 10 height 10
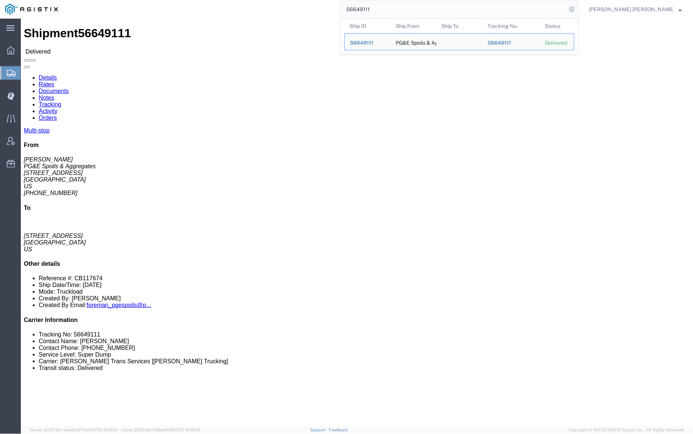
click link "Documents"
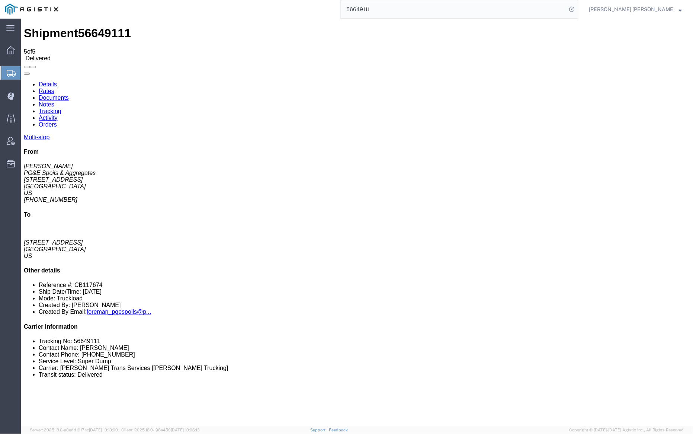
click at [399, 7] on input "56649111" at bounding box center [454, 9] width 226 height 18
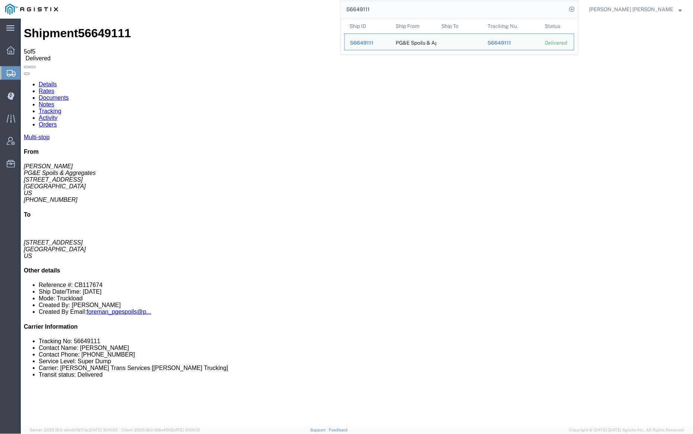
click at [399, 7] on input "56649111" at bounding box center [454, 9] width 226 height 18
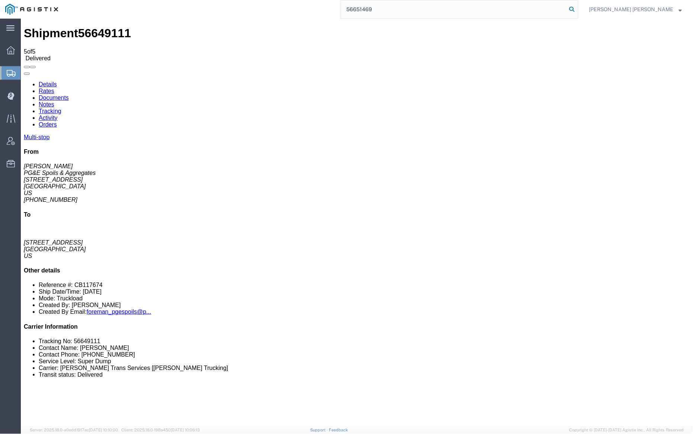
click at [577, 7] on icon at bounding box center [572, 9] width 10 height 10
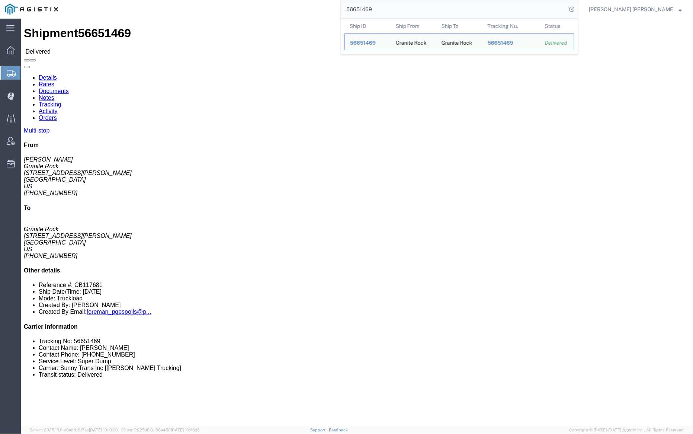
click link "Documents"
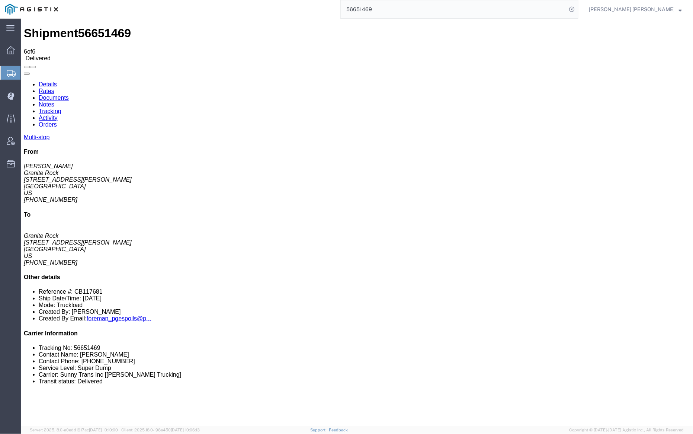
click at [393, 6] on input "56651469" at bounding box center [454, 9] width 226 height 18
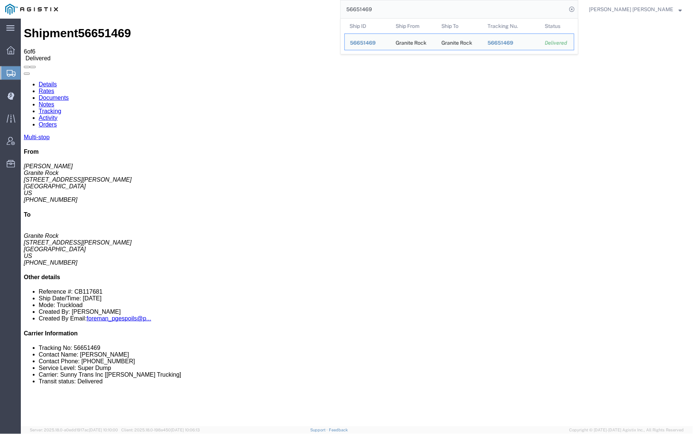
click at [393, 6] on input "56651469" at bounding box center [454, 9] width 226 height 18
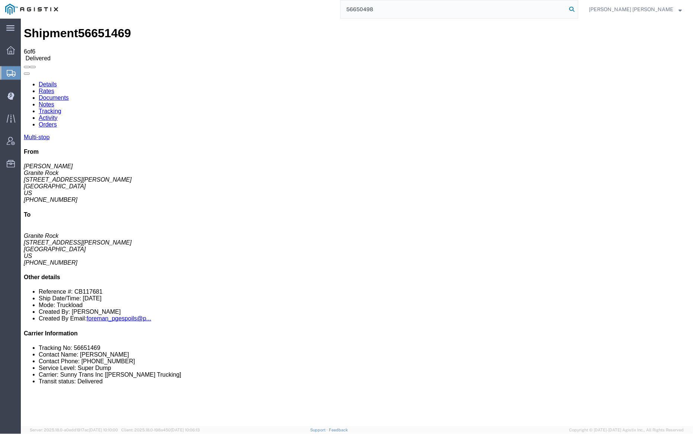
click at [577, 7] on icon at bounding box center [572, 9] width 10 height 10
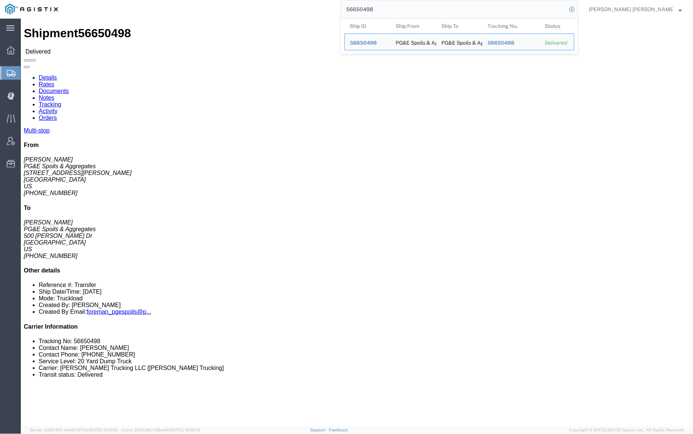
click link "Documents"
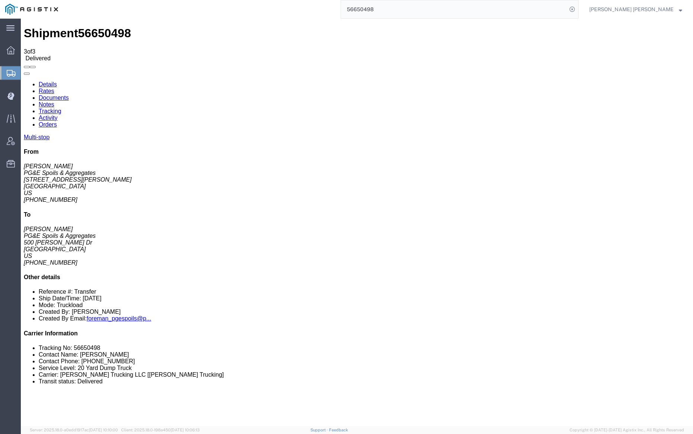
click at [401, 8] on input "56650498" at bounding box center [454, 9] width 226 height 18
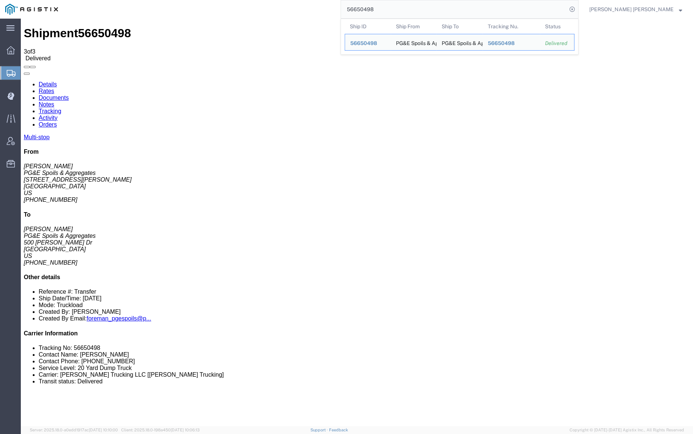
click at [401, 8] on input "56650498" at bounding box center [454, 9] width 226 height 18
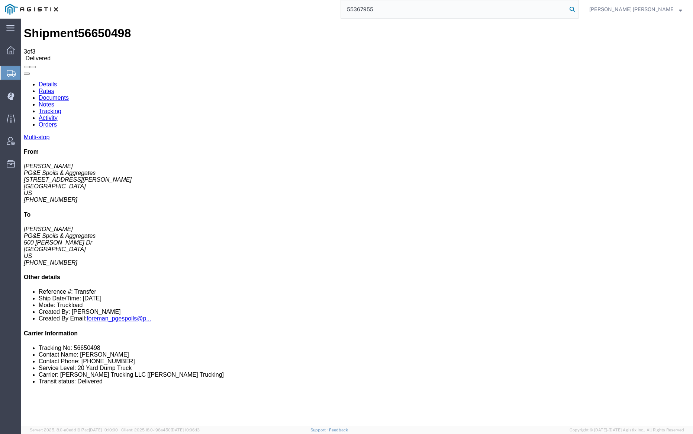
click at [578, 7] on icon at bounding box center [572, 9] width 10 height 10
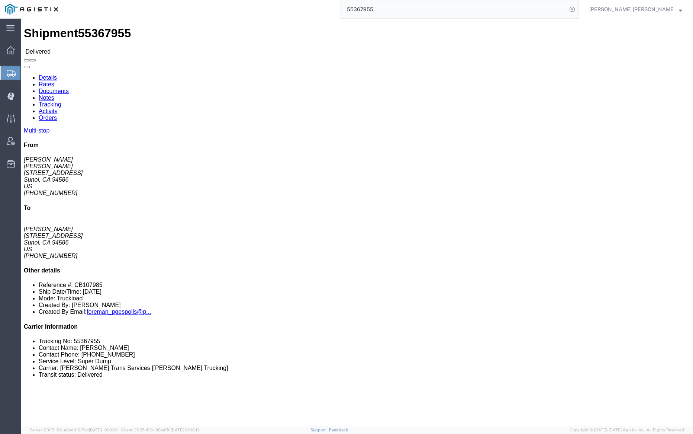
click link "Documents"
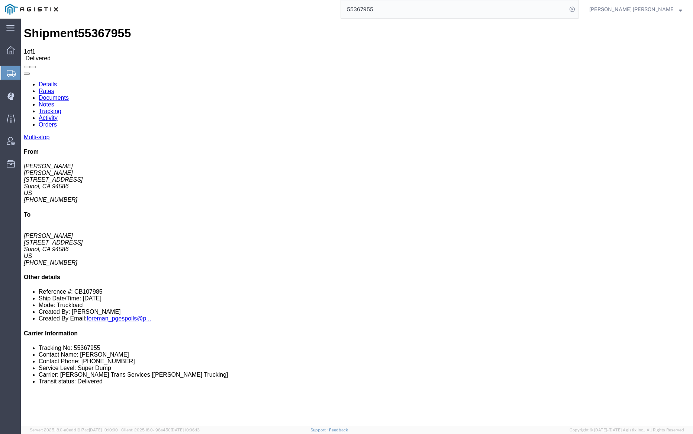
click at [54, 101] on link "Notes" at bounding box center [47, 104] width 16 height 6
click at [69, 94] on link "Documents" at bounding box center [54, 97] width 30 height 6
click at [403, 6] on input "55367955" at bounding box center [454, 9] width 226 height 18
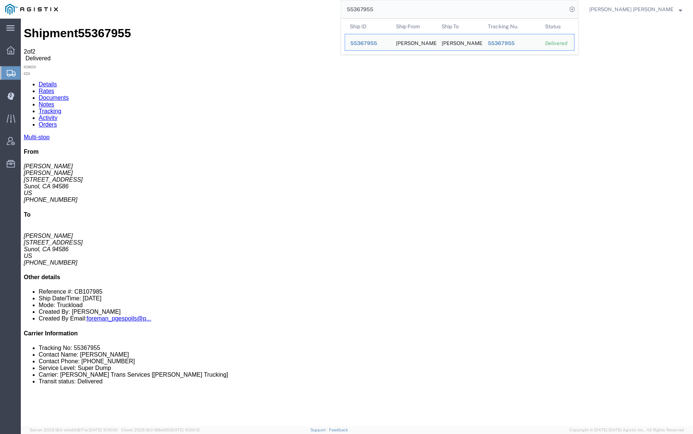
click at [403, 6] on input "55367955" at bounding box center [454, 9] width 226 height 18
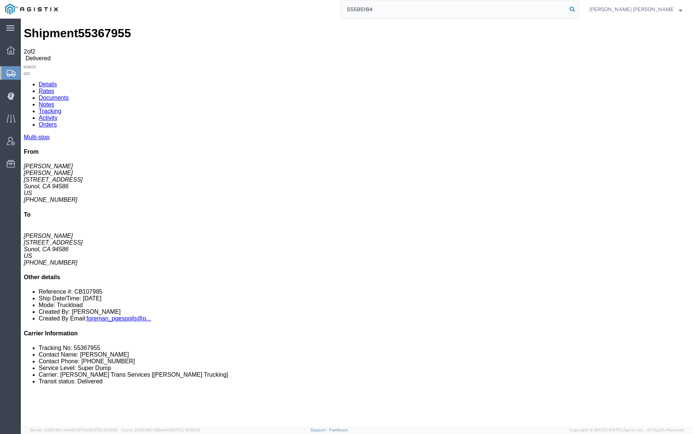
type input "55595184"
click at [578, 9] on icon at bounding box center [572, 9] width 10 height 10
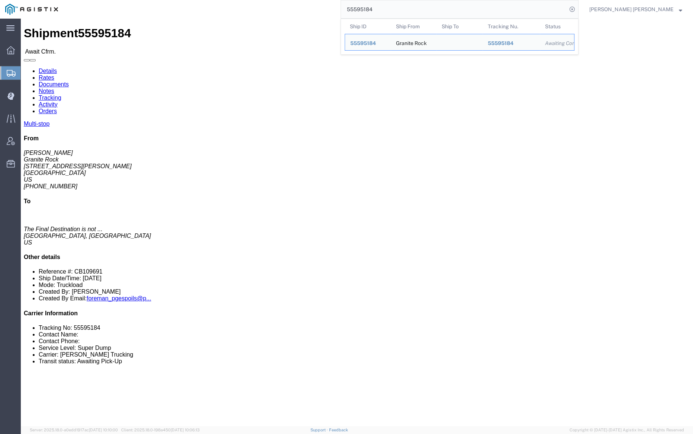
click link "Documents"
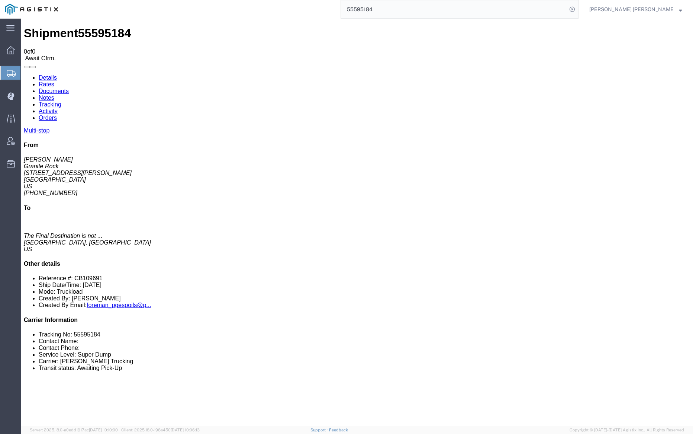
click at [69, 88] on link "Documents" at bounding box center [54, 91] width 30 height 6
click at [54, 94] on link "Notes" at bounding box center [47, 97] width 16 height 6
click at [69, 88] on link "Documents" at bounding box center [54, 91] width 30 height 6
click at [54, 94] on link "Notes" at bounding box center [47, 97] width 16 height 6
click at [69, 88] on link "Documents" at bounding box center [54, 91] width 30 height 6
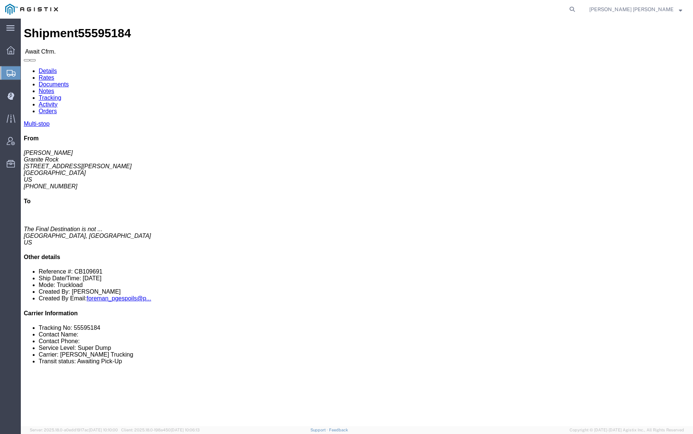
click link "Documents"
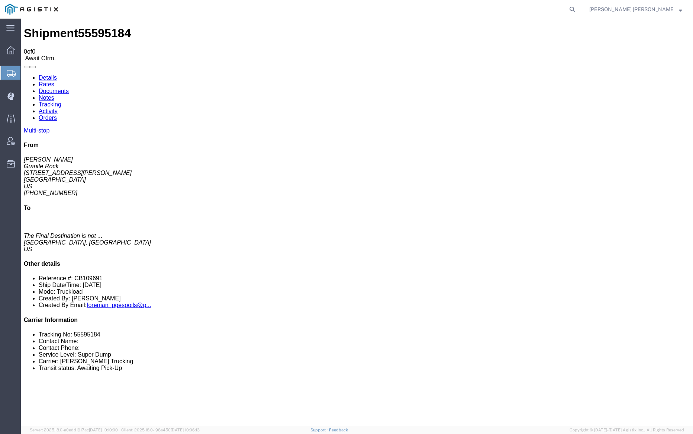
click at [54, 94] on link "Notes" at bounding box center [47, 97] width 16 height 6
click at [69, 88] on link "Documents" at bounding box center [54, 91] width 30 height 6
click at [61, 101] on link "Tracking" at bounding box center [50, 104] width 23 height 6
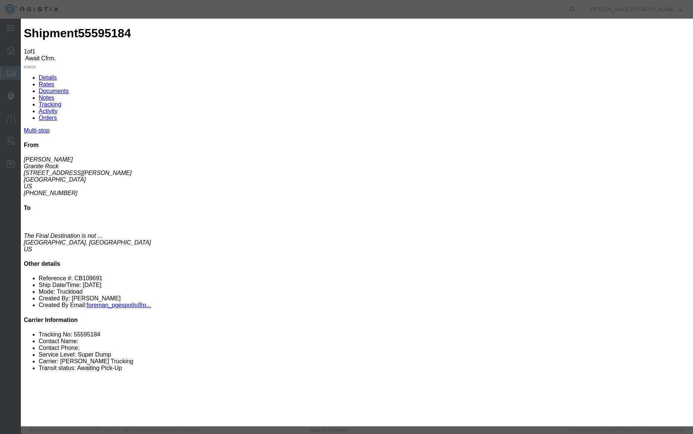
type input "09/04/2025"
type input "2:00 PM"
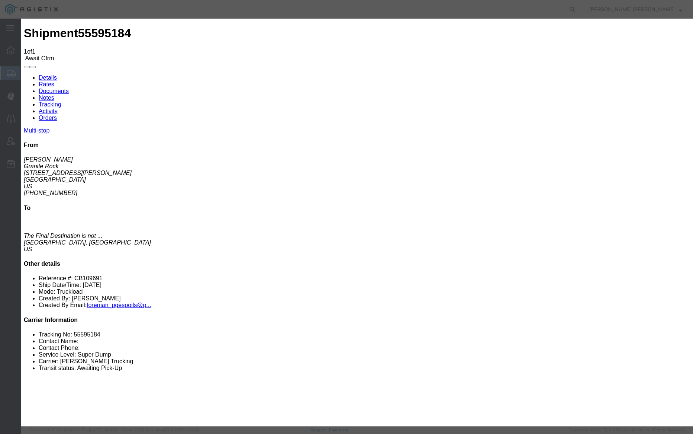
type input "[DATE]"
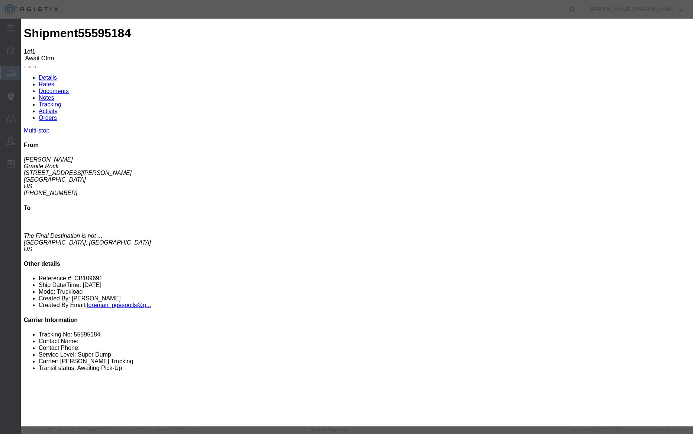
type input "4:00 PM"
select select "DELIVRED"
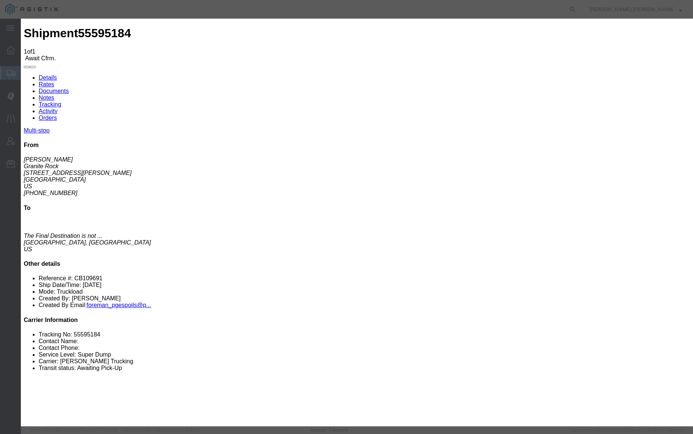
select select "{"pickupDeliveryInfoId": "120450671","pickupOrDelivery": "P","stopNum": "1","lo…"
select select "CA"
type input "[GEOGRAPHIC_DATA]"
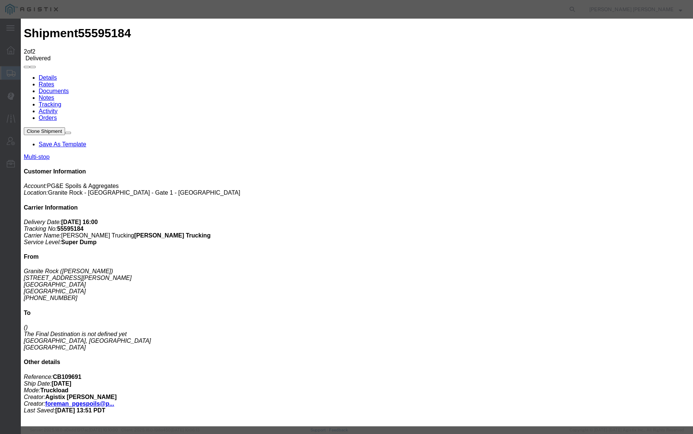
type input "09/04/2025"
type input "2:00 PM"
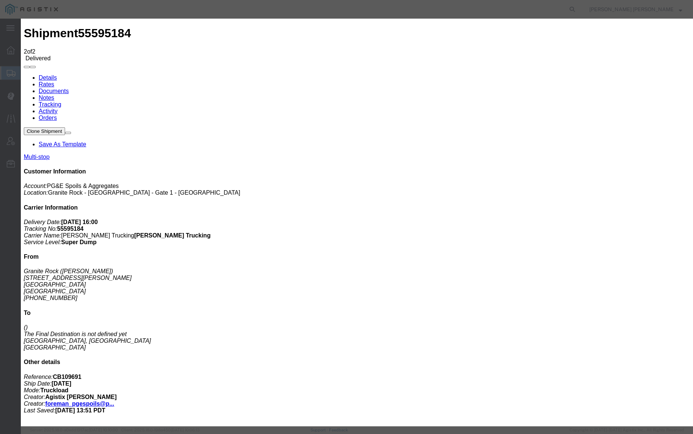
type input "[DATE]"
type input "7:00 AM"
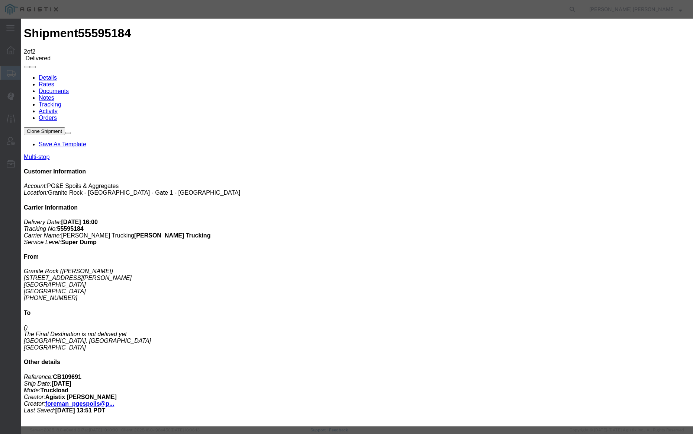
select select "ARVPULOC"
select select "{"pickupDeliveryInfoId": "120450671","pickupOrDelivery": "P","stopNum": "1","lo…"
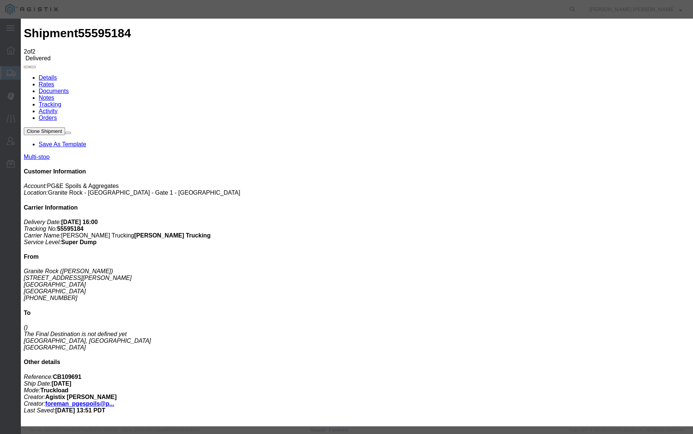
select select "CA"
type input "[GEOGRAPHIC_DATA]"
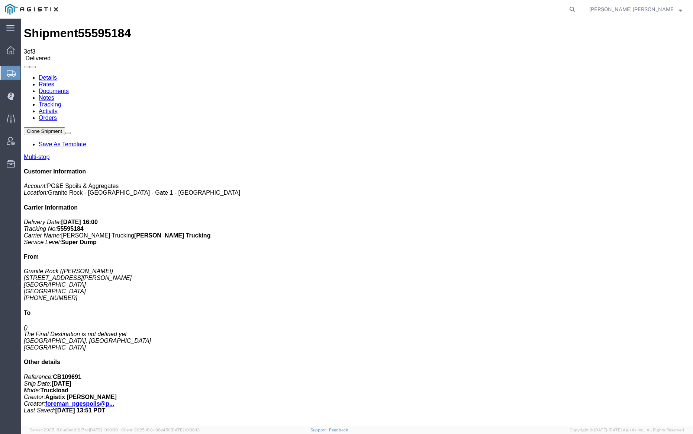
click at [69, 88] on link "Documents" at bounding box center [54, 91] width 30 height 6
click at [54, 94] on link "Notes" at bounding box center [47, 97] width 16 height 6
click at [69, 88] on link "Documents" at bounding box center [54, 91] width 30 height 6
